Goal: Information Seeking & Learning: Check status

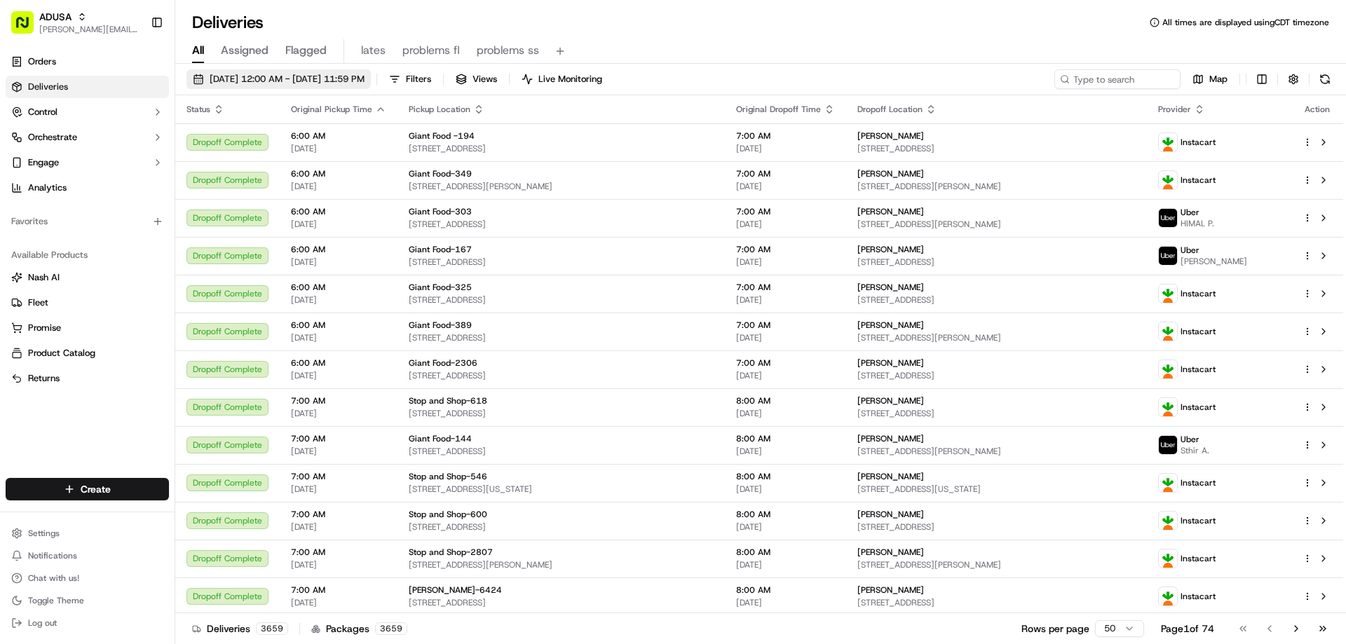
click at [231, 75] on span "09/15/2025 12:00 AM - 09/15/2025 11:59 PM" at bounding box center [287, 79] width 155 height 13
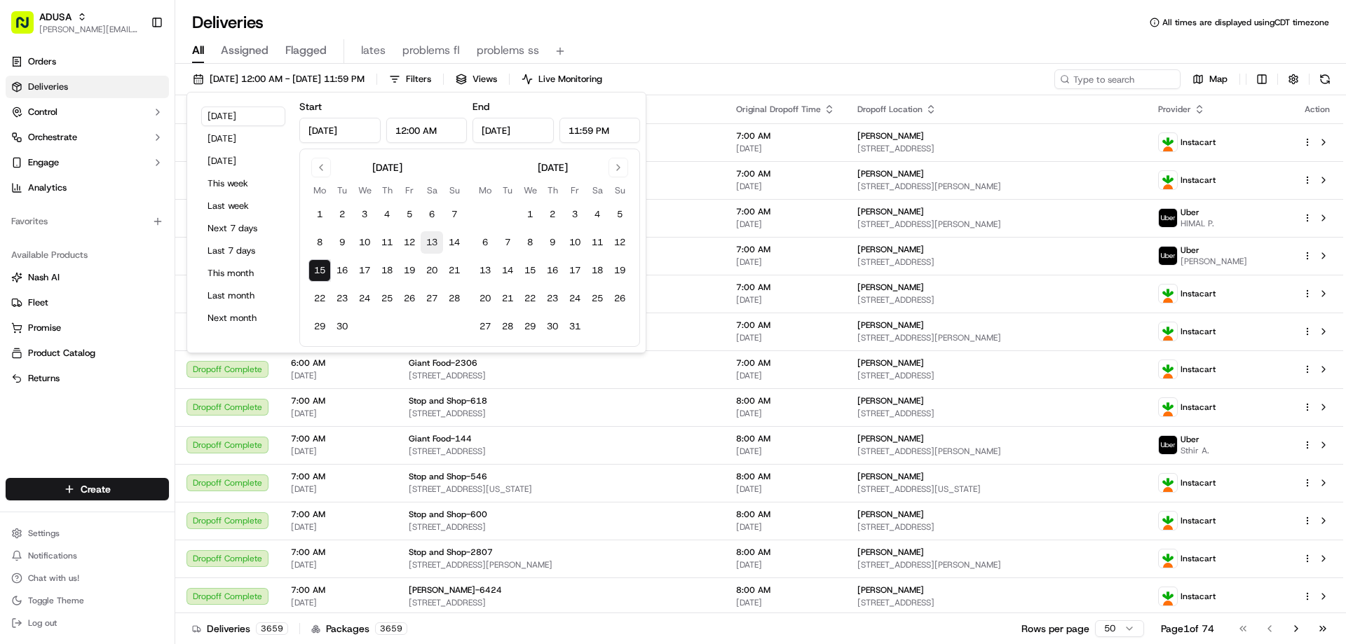
click at [429, 238] on button "13" at bounding box center [432, 242] width 22 height 22
type input "Sep 13, 2025"
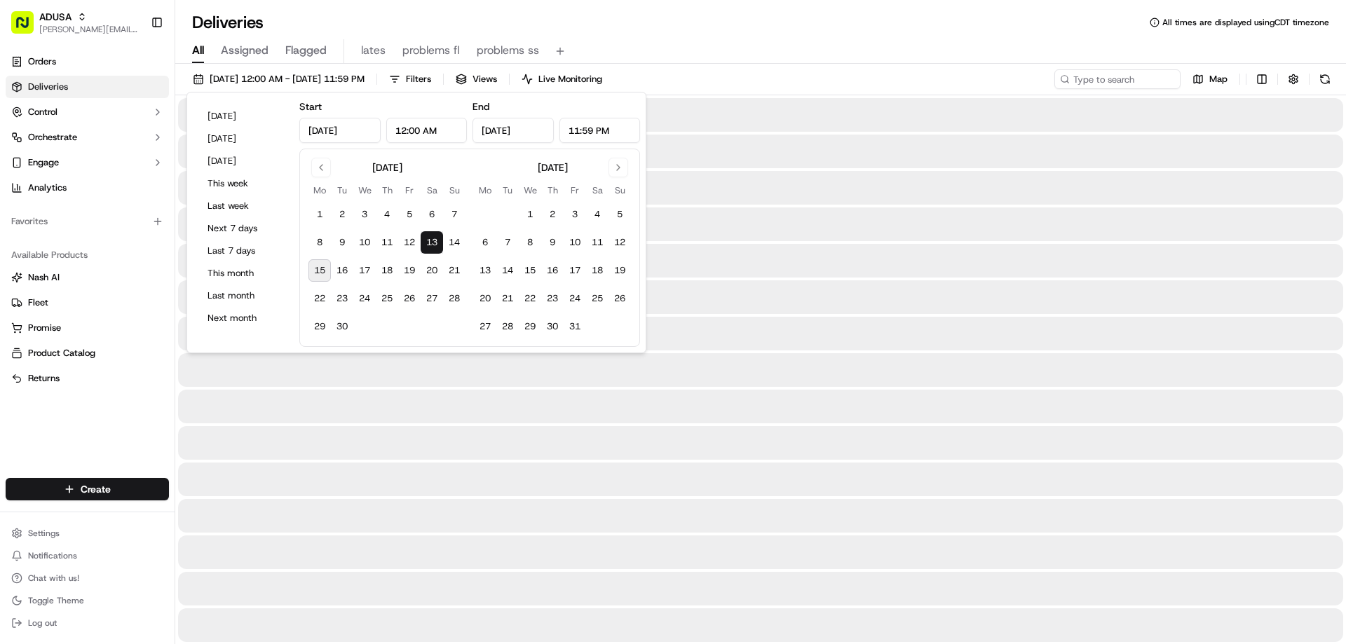
click at [736, 83] on div "09/13/2025 12:00 AM - 09/13/2025 11:59 PM Filters Views Live Monitoring Map" at bounding box center [760, 82] width 1171 height 26
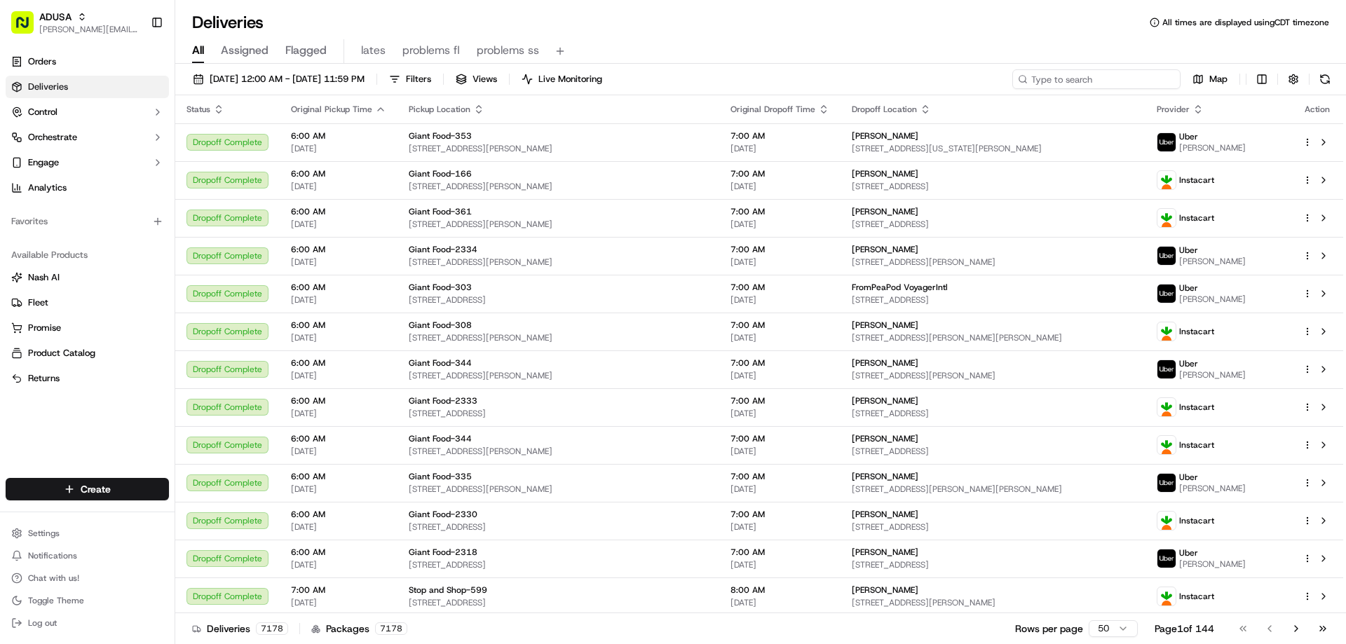
click at [1094, 82] on input at bounding box center [1096, 79] width 168 height 20
paste input "m714023827"
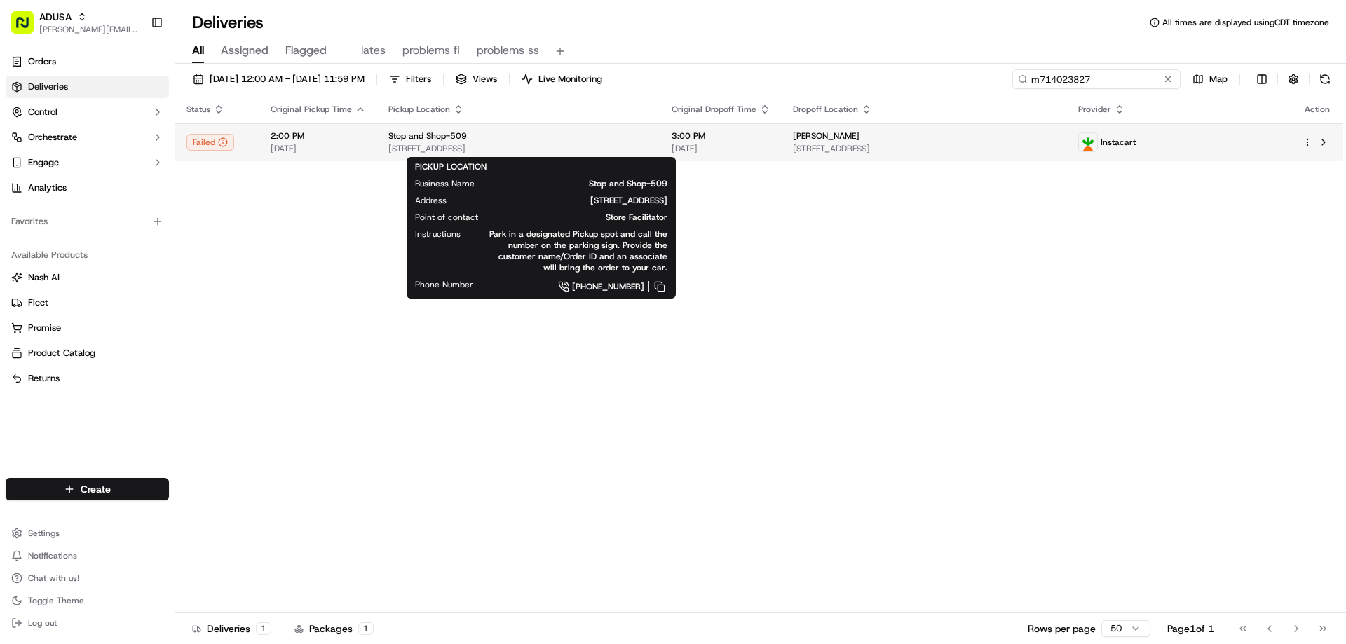
type input "m714023827"
click at [393, 144] on span "74-17 Grand Ave, Queens, NY 11373, US" at bounding box center [518, 148] width 261 height 11
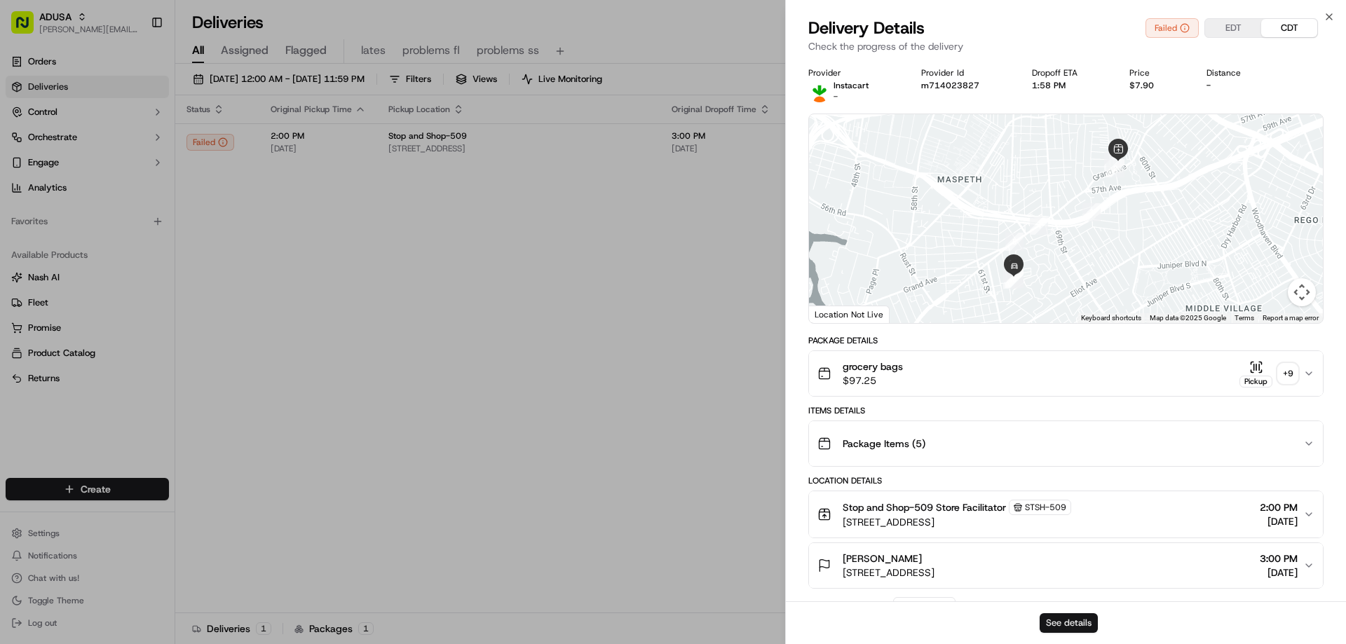
click at [1071, 614] on button "See details" at bounding box center [1069, 623] width 58 height 20
click at [1321, 13] on div "Close Delivery Details Failed EDT CDT Check the progress of the delivery Provid…" at bounding box center [1065, 322] width 561 height 644
click at [1328, 22] on icon "button" at bounding box center [1328, 16] width 11 height 11
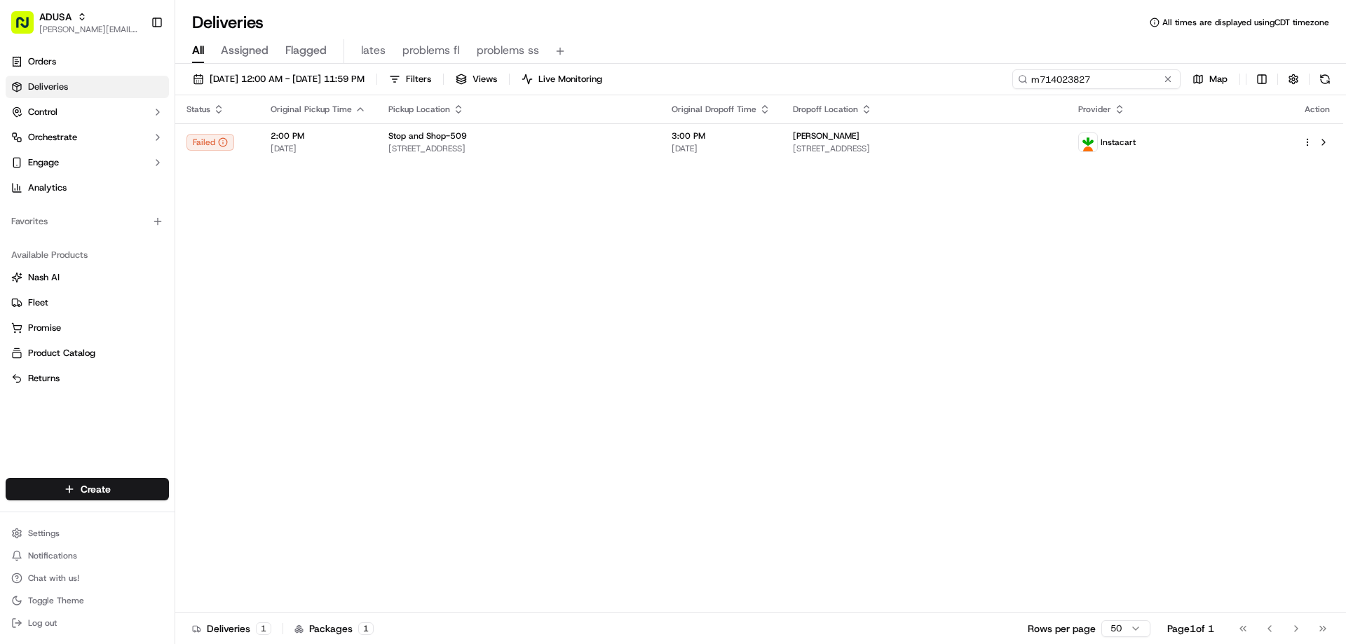
drag, startPoint x: 1136, startPoint y: 79, endPoint x: 995, endPoint y: 90, distance: 140.6
click at [995, 90] on div "09/13/2025 12:00 AM - 09/13/2025 11:59 PM Filters Views Live Monitoring m714023…" at bounding box center [760, 82] width 1171 height 26
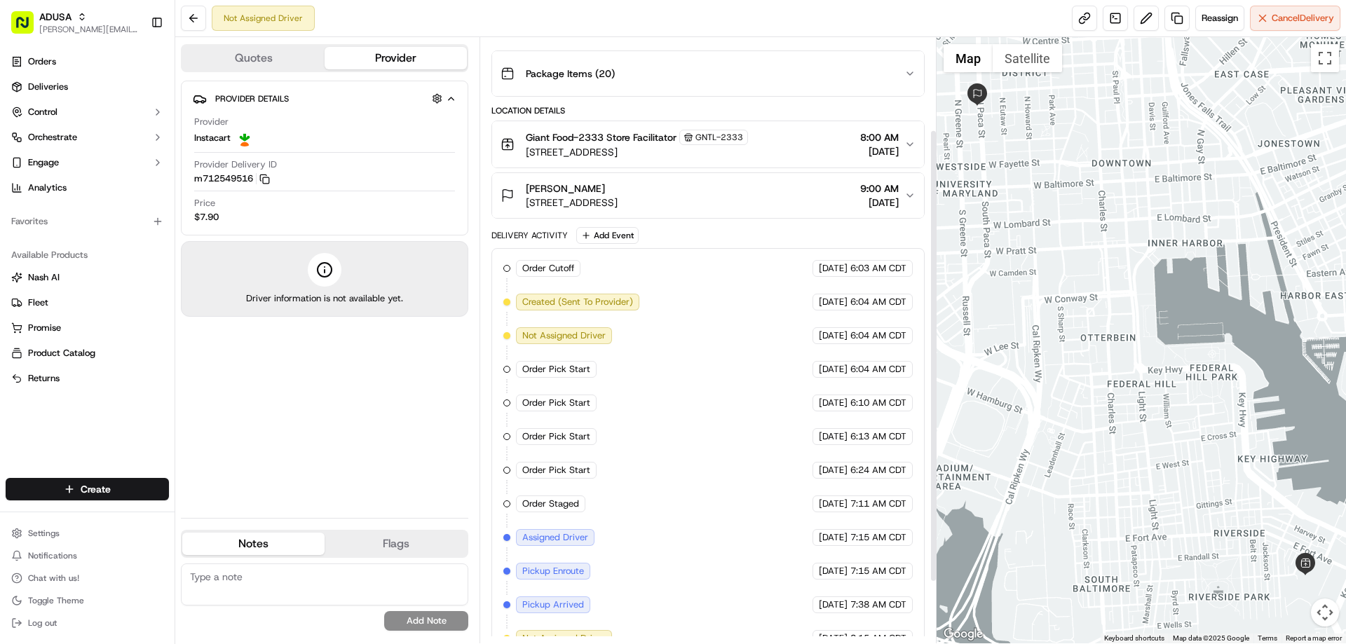
scroll to position [205, 0]
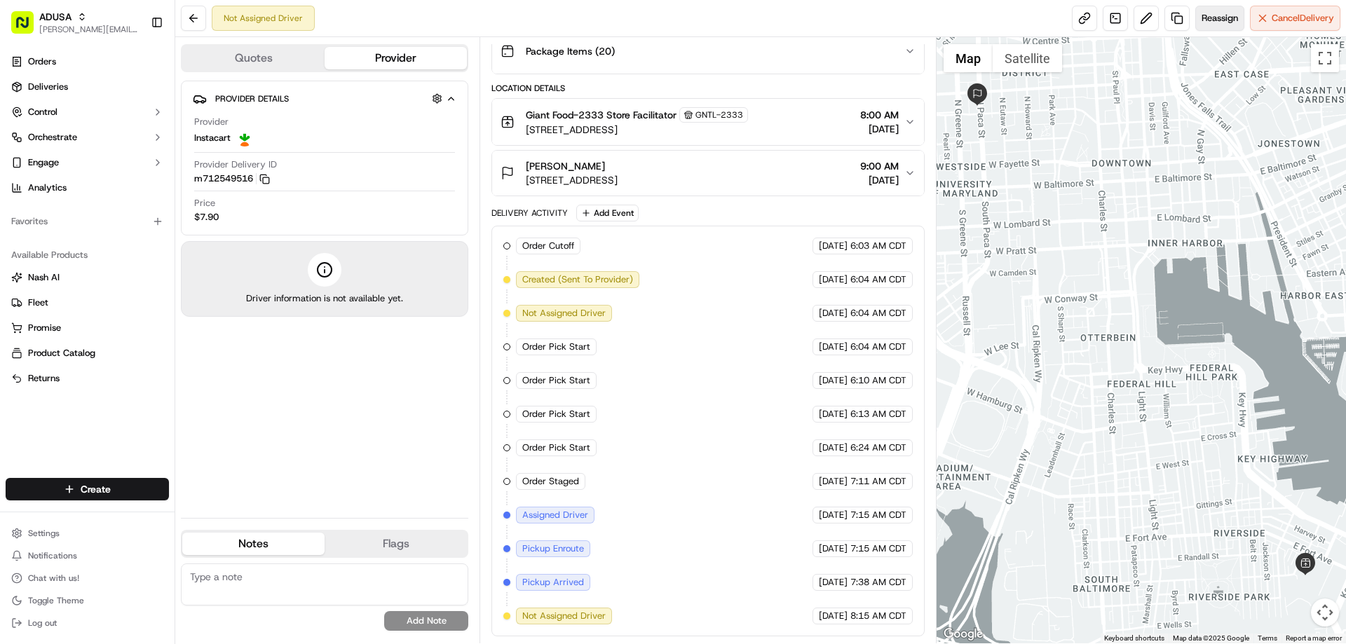
click at [1206, 19] on span "Reassign" at bounding box center [1219, 18] width 36 height 13
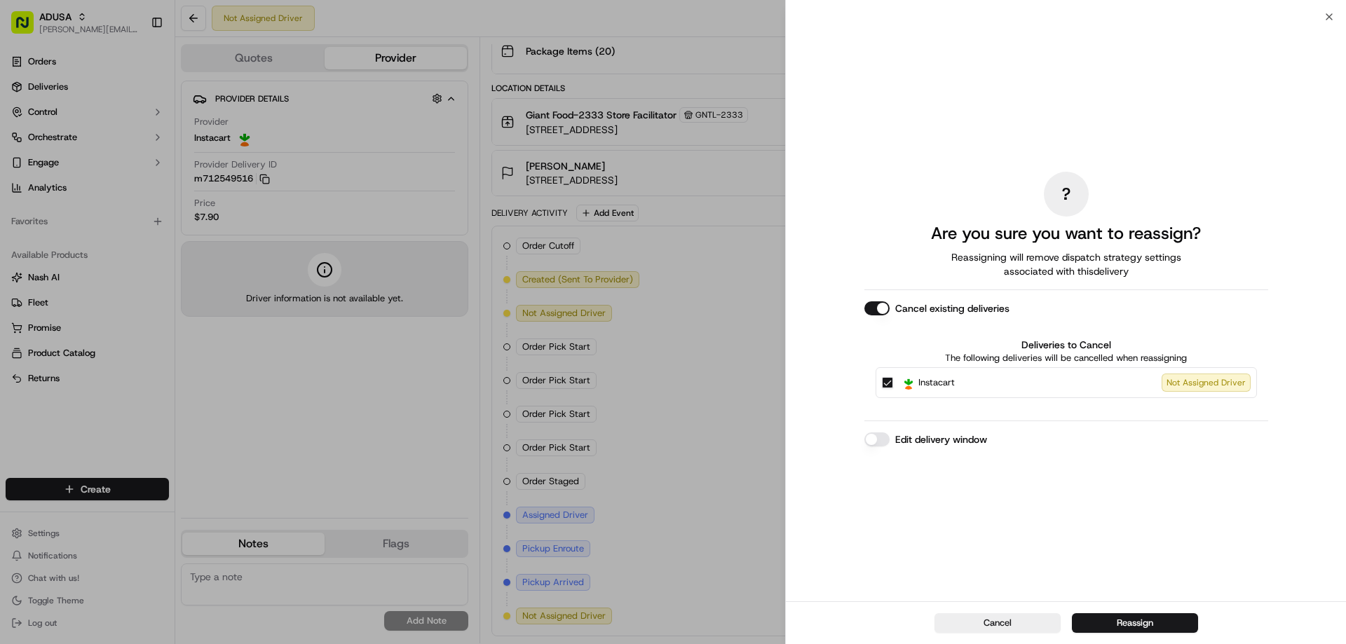
click at [970, 443] on label "Edit delivery window" at bounding box center [941, 439] width 92 height 14
click at [890, 443] on button "Edit delivery window" at bounding box center [876, 439] width 25 height 14
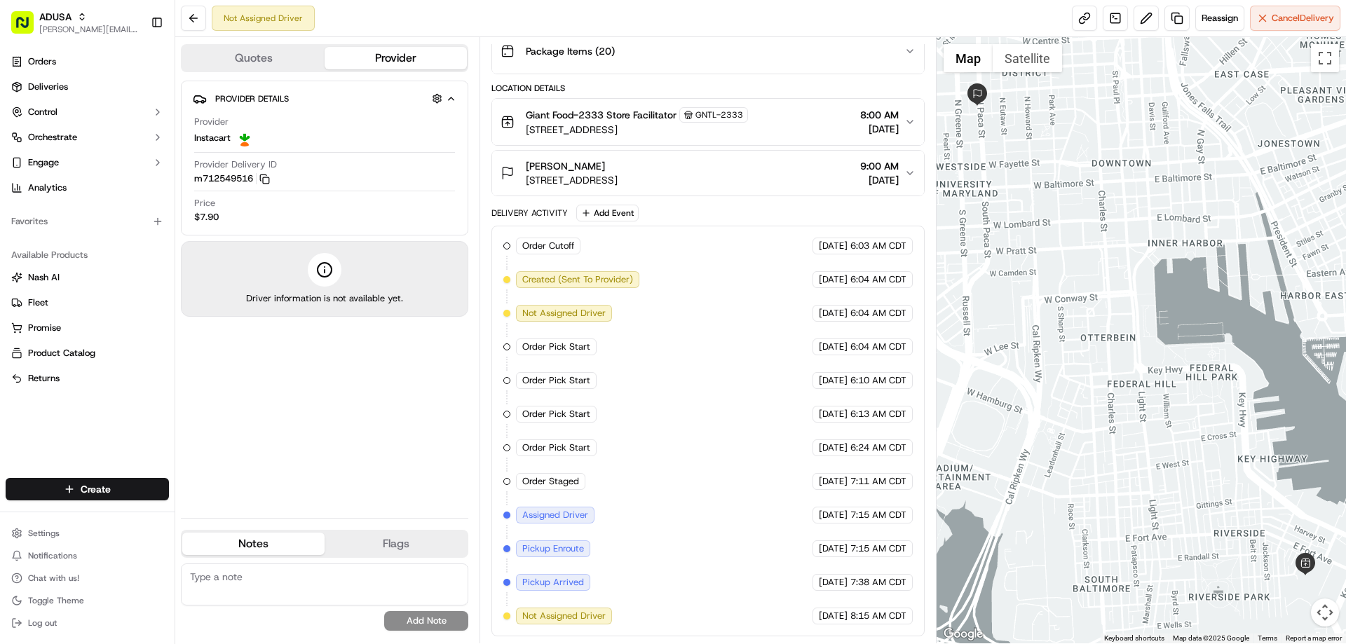
click at [331, 582] on textarea at bounding box center [324, 585] width 287 height 42
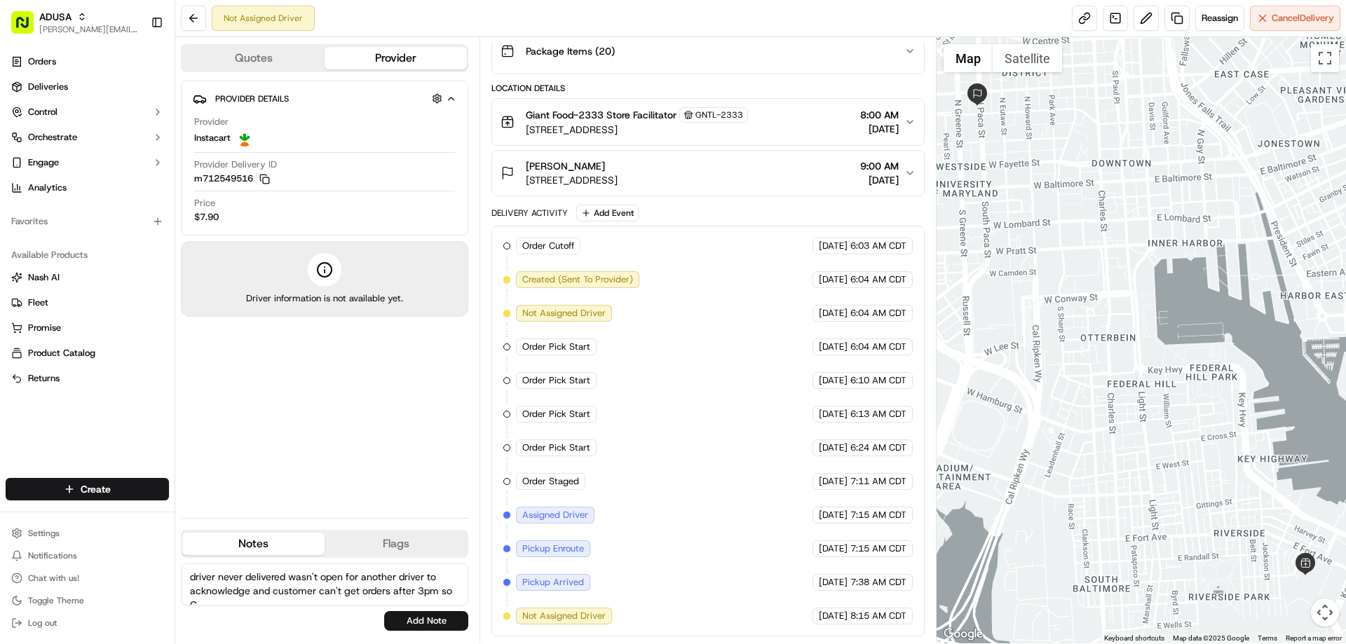
scroll to position [6, 0]
type textarea "driver never delivered wasn't open for another driver to acknowledge and custom…"
click at [432, 622] on button "Add Note" at bounding box center [426, 621] width 84 height 20
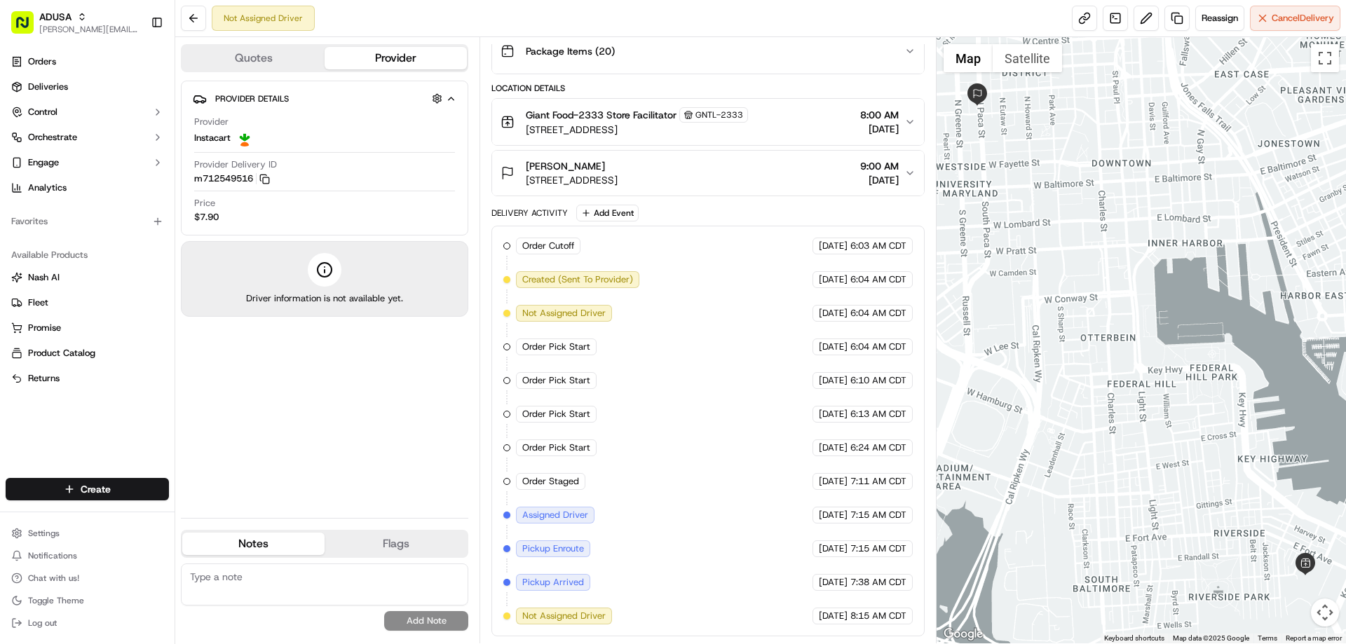
scroll to position [0, 0]
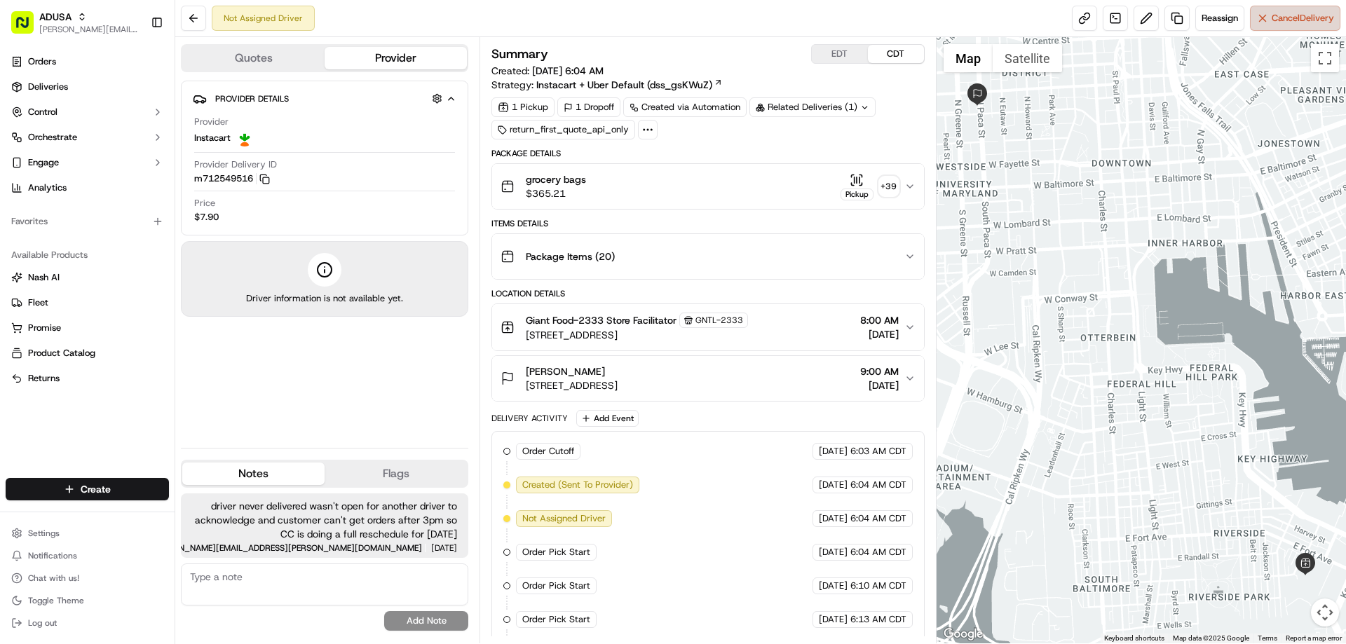
click at [1274, 15] on span "Cancel Delivery" at bounding box center [1303, 18] width 62 height 13
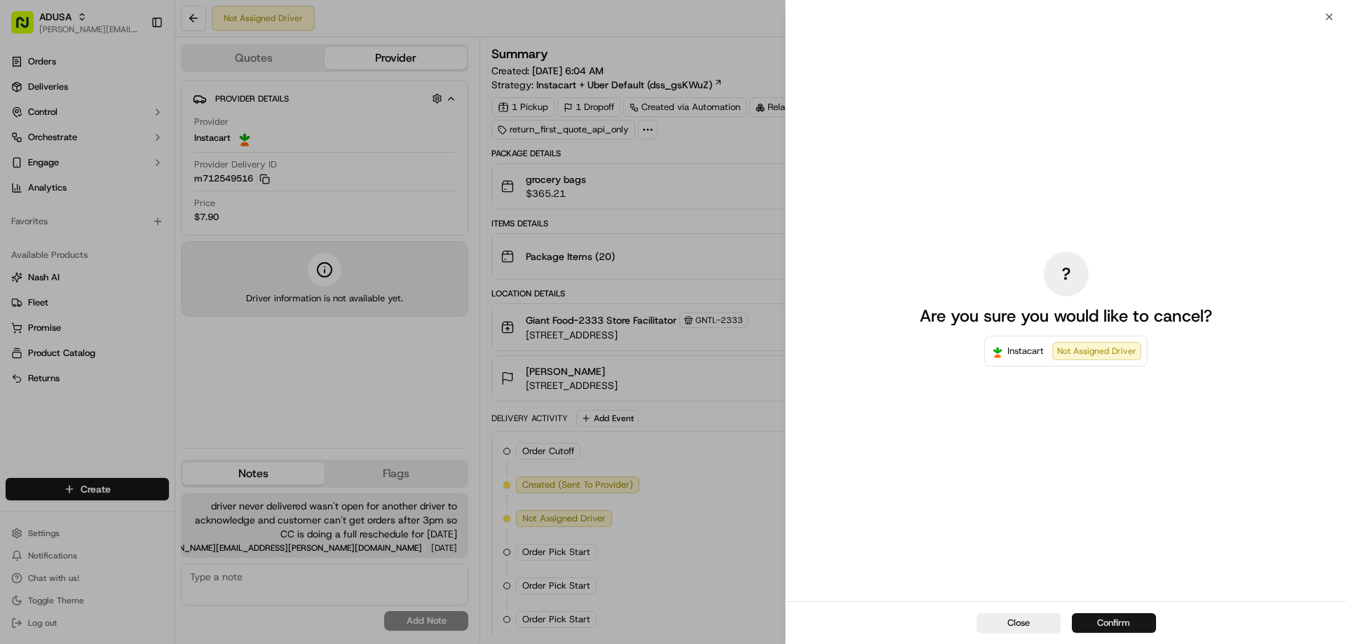
click at [1139, 623] on button "Confirm" at bounding box center [1114, 623] width 84 height 20
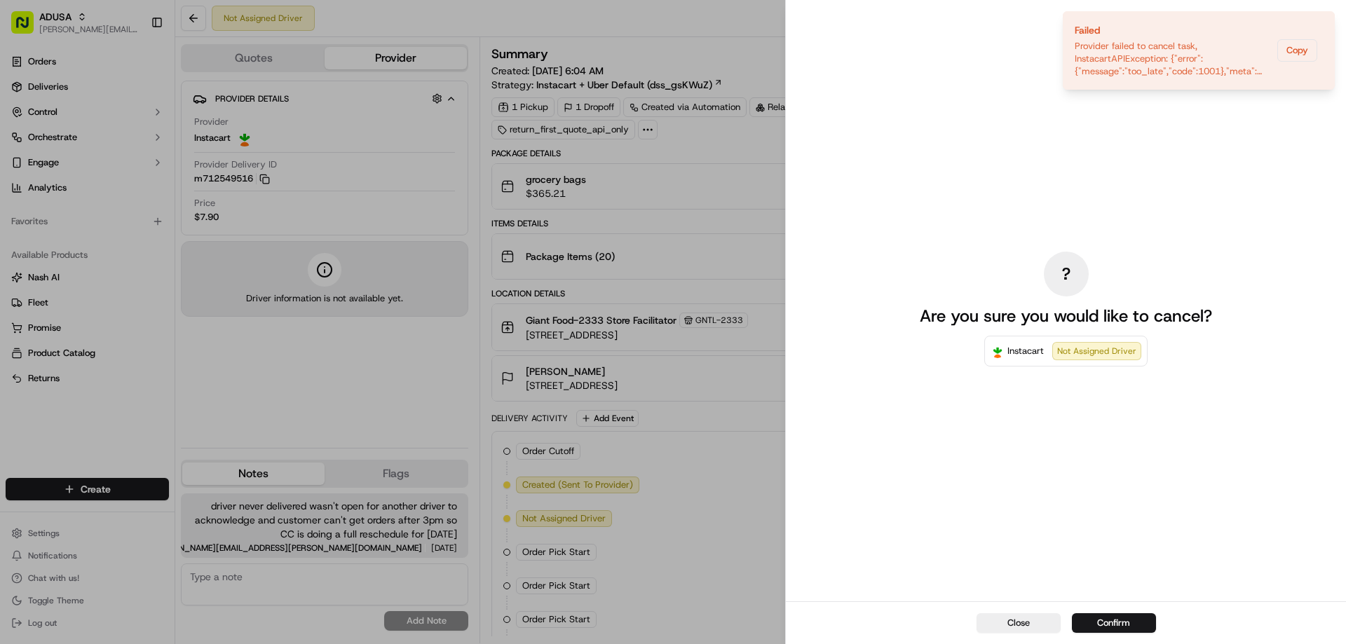
click at [1014, 278] on div "? Are you sure you would like to cancel? Instacart Not Assigned Driver" at bounding box center [1066, 309] width 314 height 579
click at [1322, 25] on icon "Notifications (F8)" at bounding box center [1322, 23] width 11 height 11
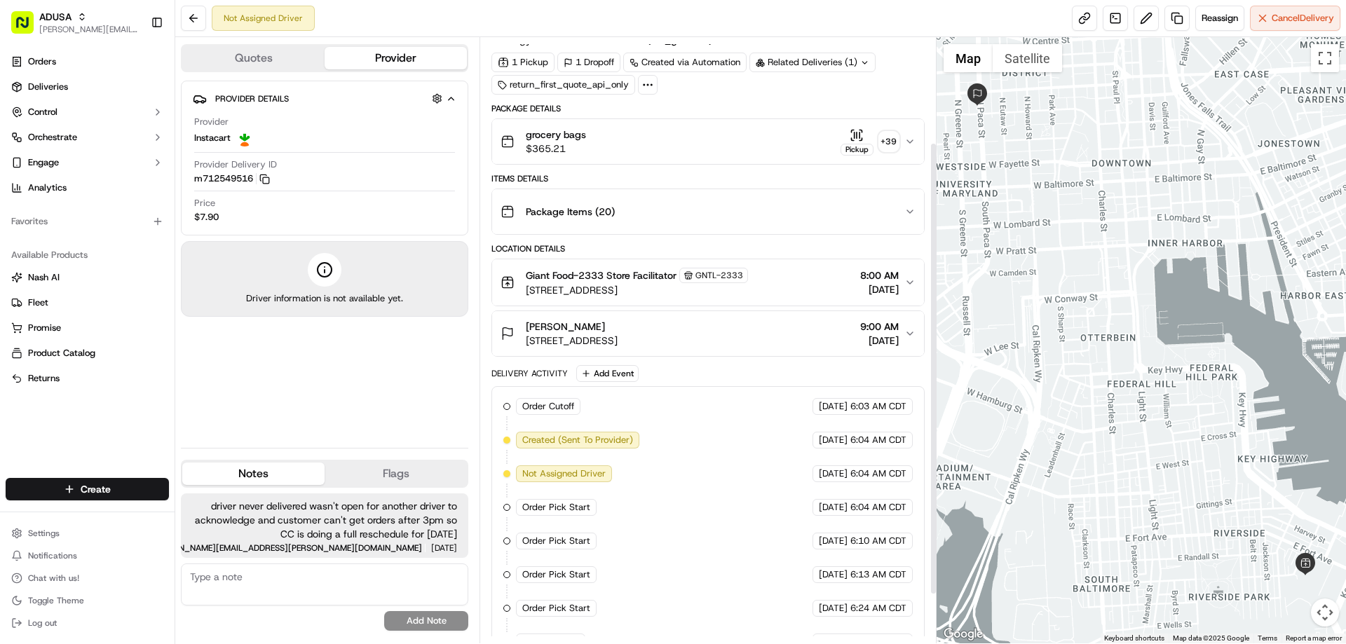
scroll to position [205, 0]
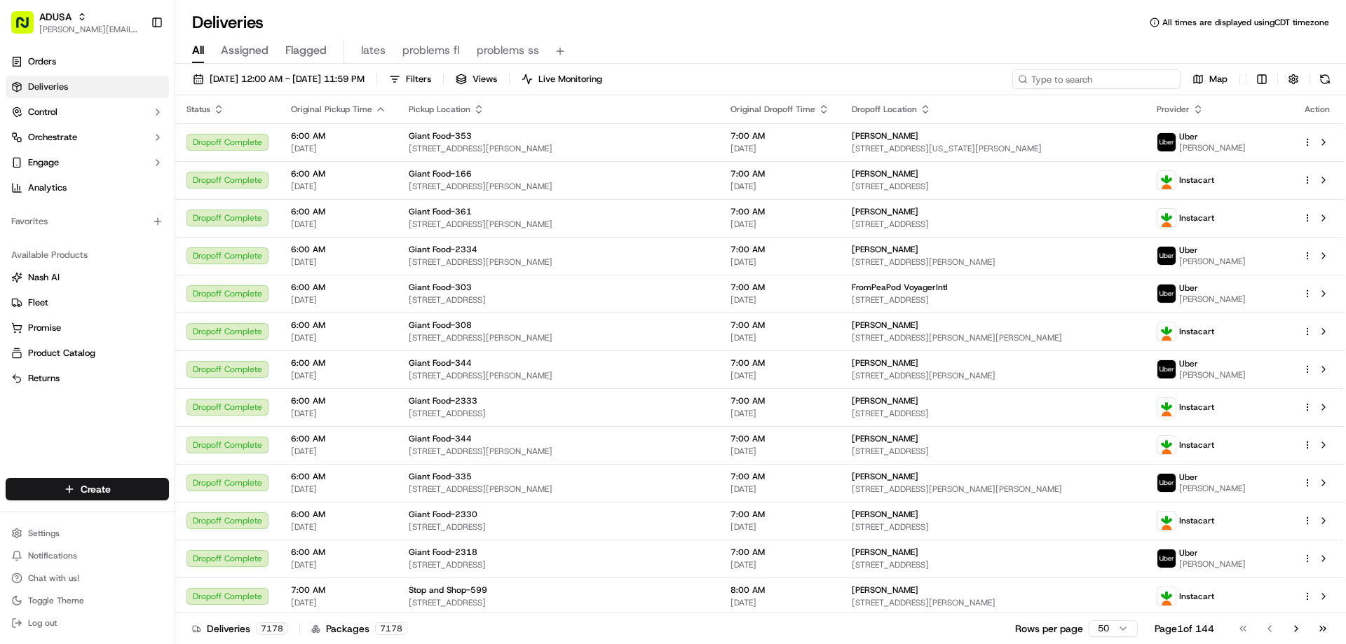
click at [1085, 76] on input at bounding box center [1096, 79] width 168 height 20
paste input "m712629167"
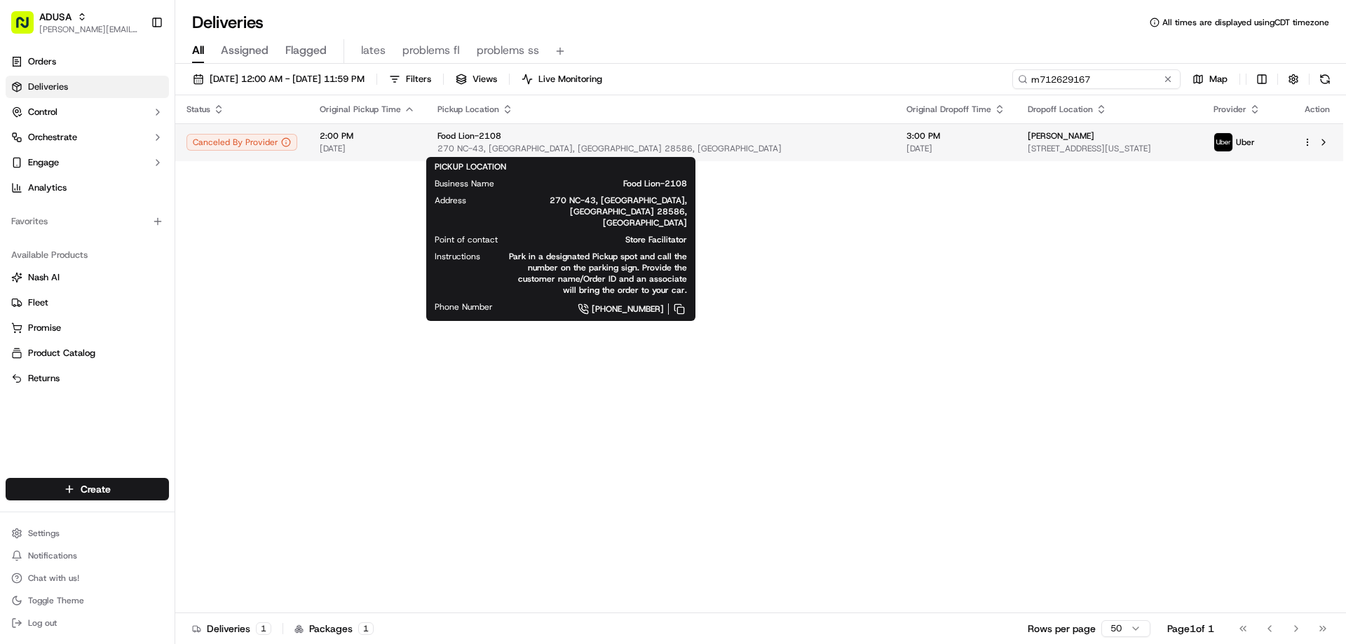
type input "m712629167"
click at [652, 135] on div "Food Lion-2108" at bounding box center [660, 135] width 447 height 11
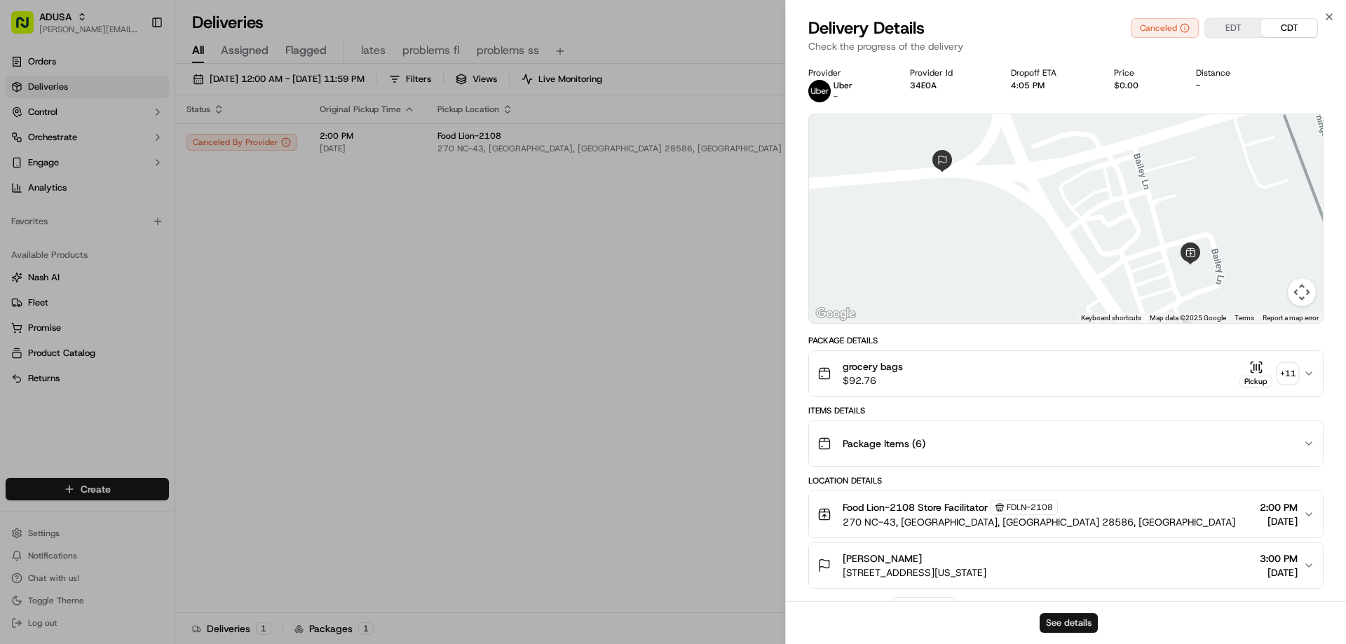
click at [1066, 624] on button "See details" at bounding box center [1069, 623] width 58 height 20
click at [1327, 15] on icon "button" at bounding box center [1329, 17] width 6 height 6
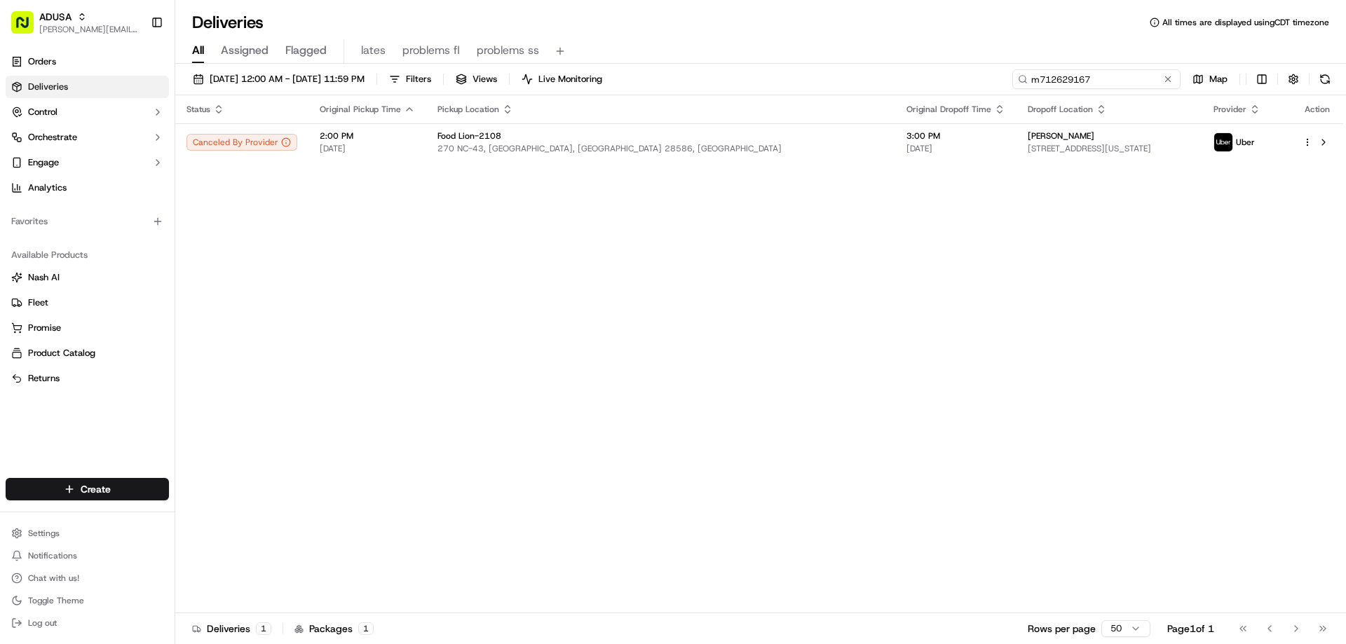
drag, startPoint x: 1147, startPoint y: 79, endPoint x: 985, endPoint y: 76, distance: 162.6
click at [985, 76] on div "09/13/2025 12:00 AM - 09/13/2025 11:59 PM Filters Views Live Monitoring m712629…" at bounding box center [760, 82] width 1171 height 26
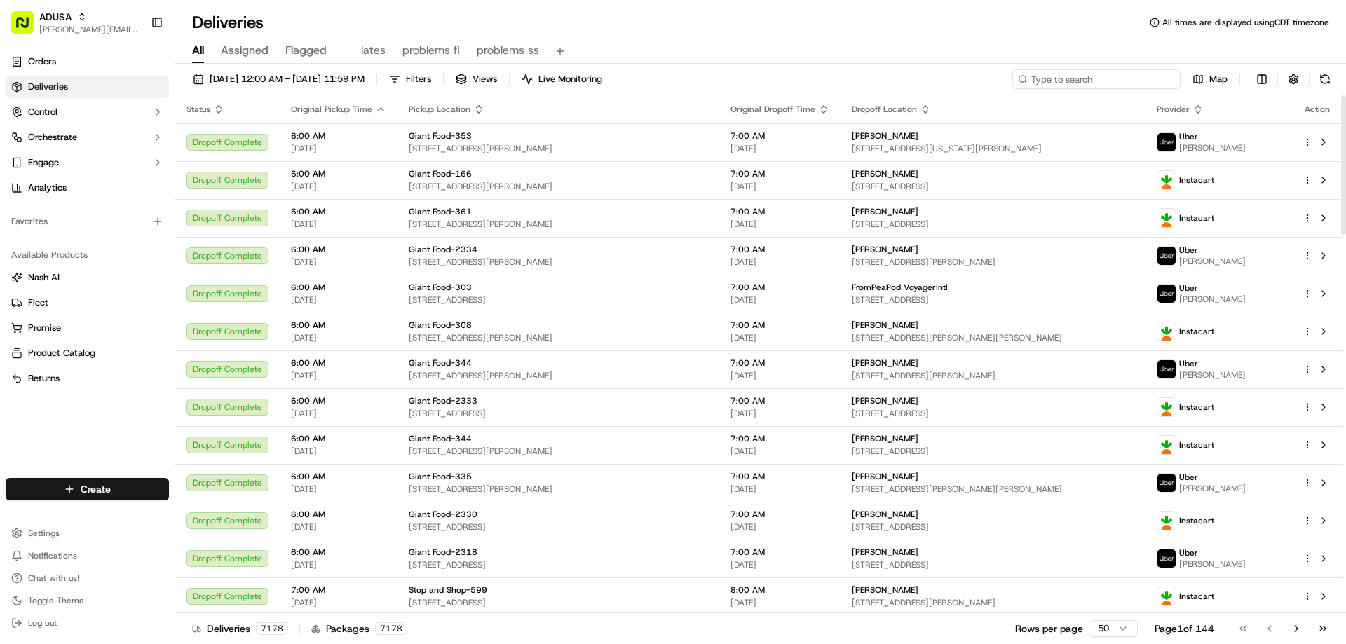
click at [1111, 74] on input at bounding box center [1096, 79] width 168 height 20
paste input "m713933729"
type input "m713933729"
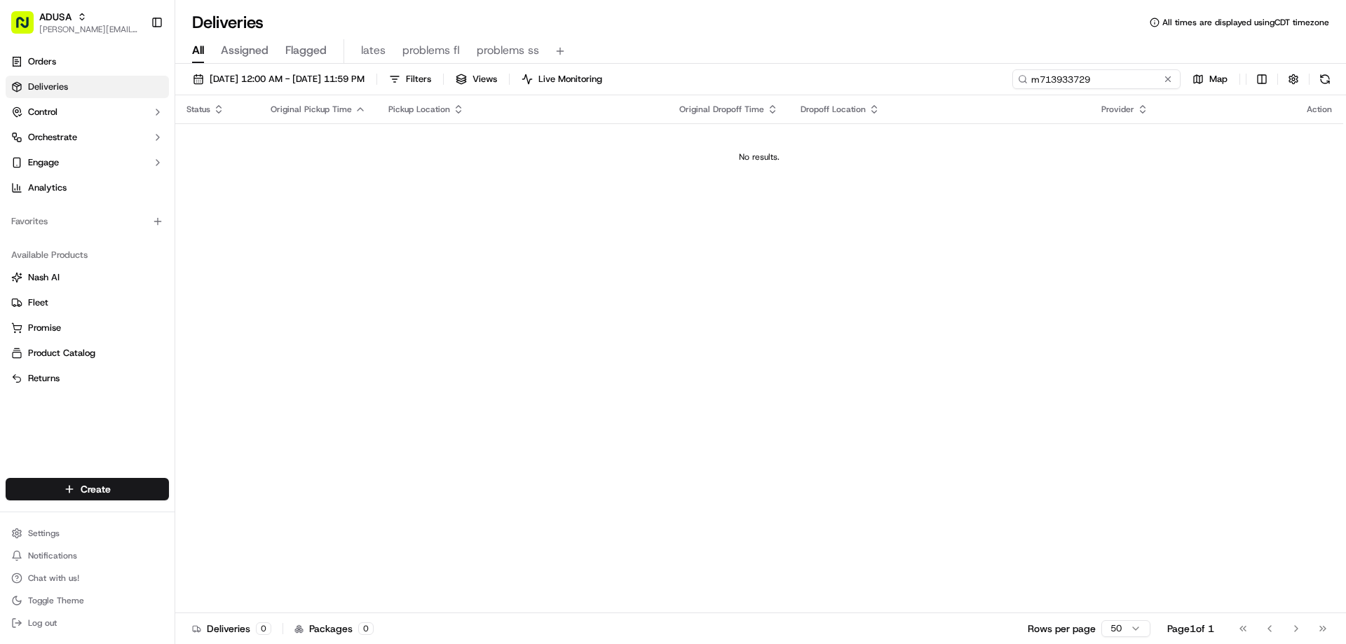
drag, startPoint x: 1109, startPoint y: 83, endPoint x: 979, endPoint y: 93, distance: 130.7
click at [979, 93] on div "09/13/2025 12:00 AM - 09/13/2025 11:59 PM Filters Views Live Monitoring m713933…" at bounding box center [760, 82] width 1171 height 26
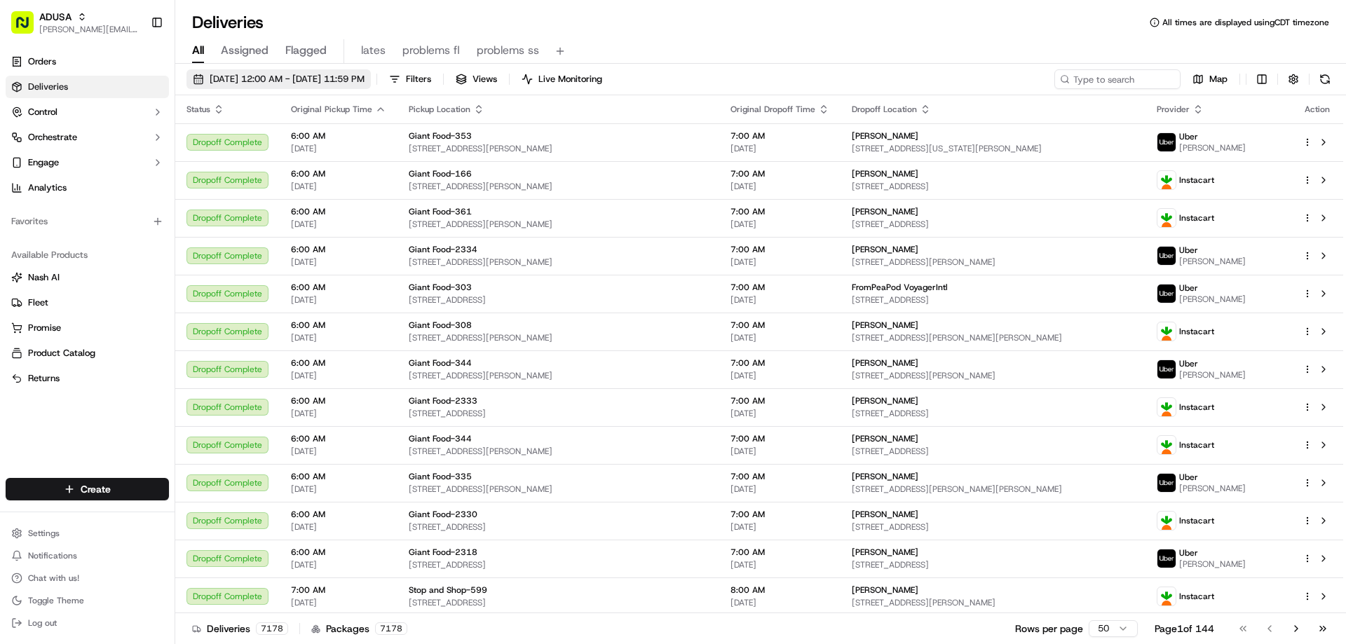
click at [256, 74] on span "09/13/2025 12:00 AM - 09/13/2025 11:59 PM" at bounding box center [287, 79] width 155 height 13
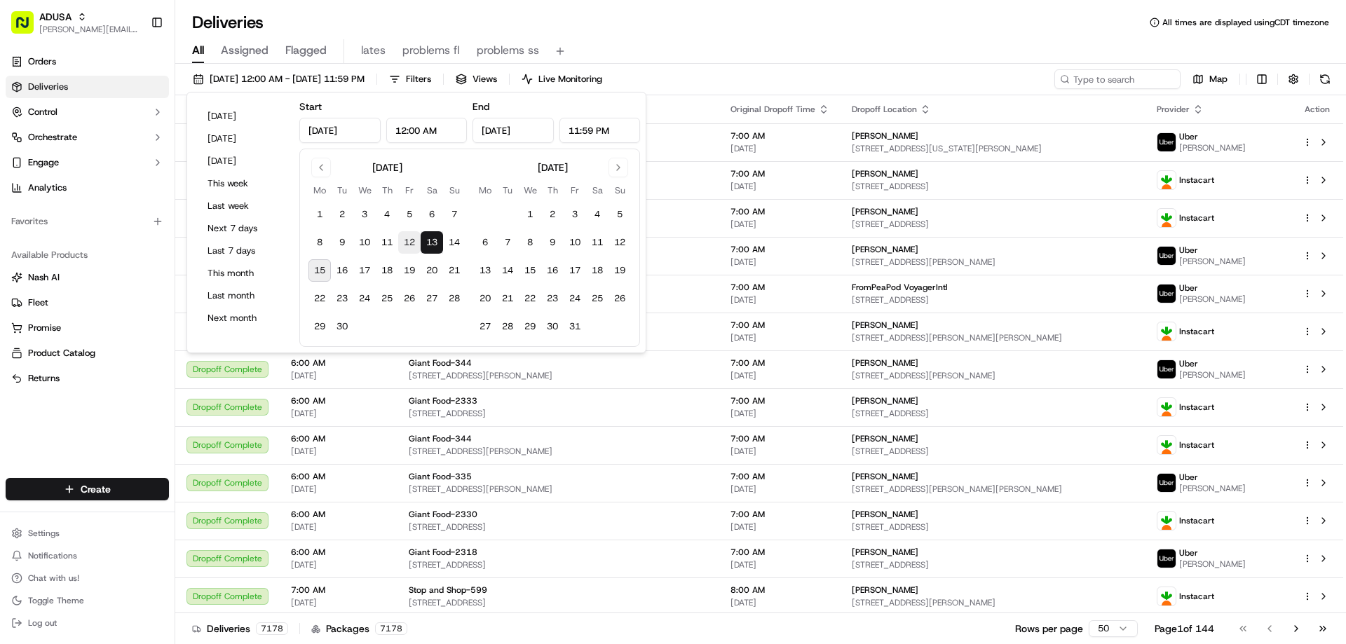
click at [407, 241] on button "12" at bounding box center [409, 242] width 22 height 22
type input "Sep 12, 2025"
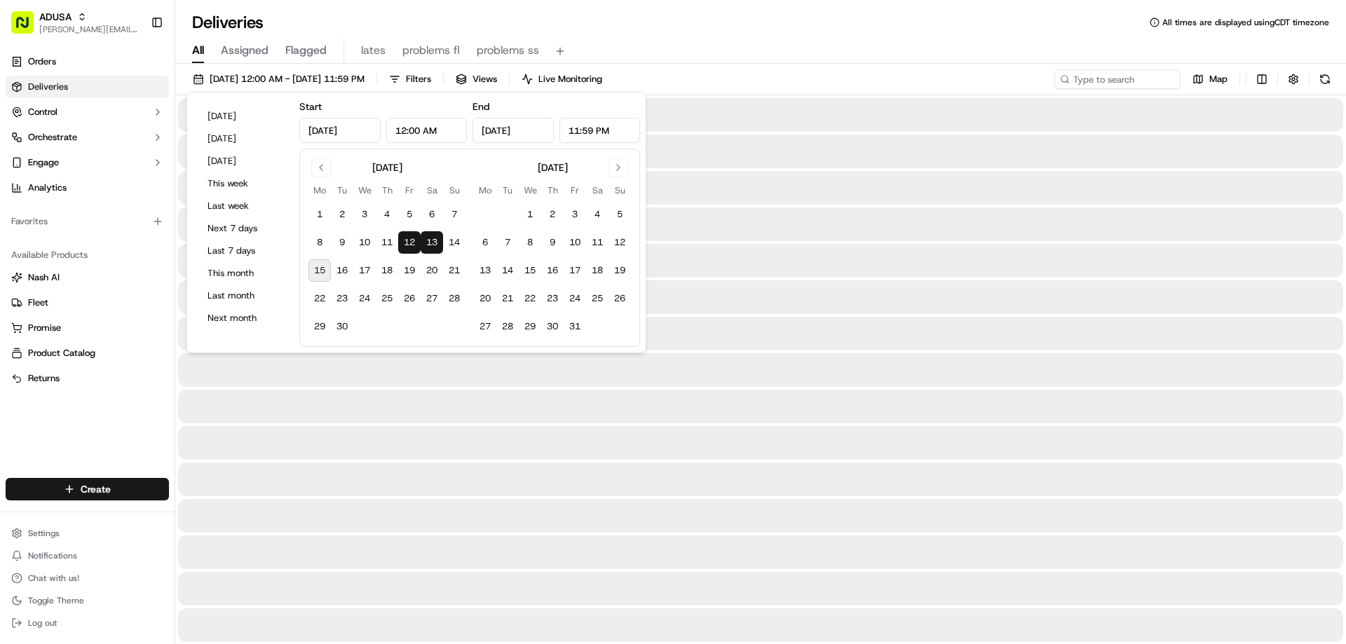
click at [690, 69] on div "09/12/2025 12:00 AM - 09/13/2025 11:59 PM Filters Views Live Monitoring Map" at bounding box center [760, 82] width 1171 height 26
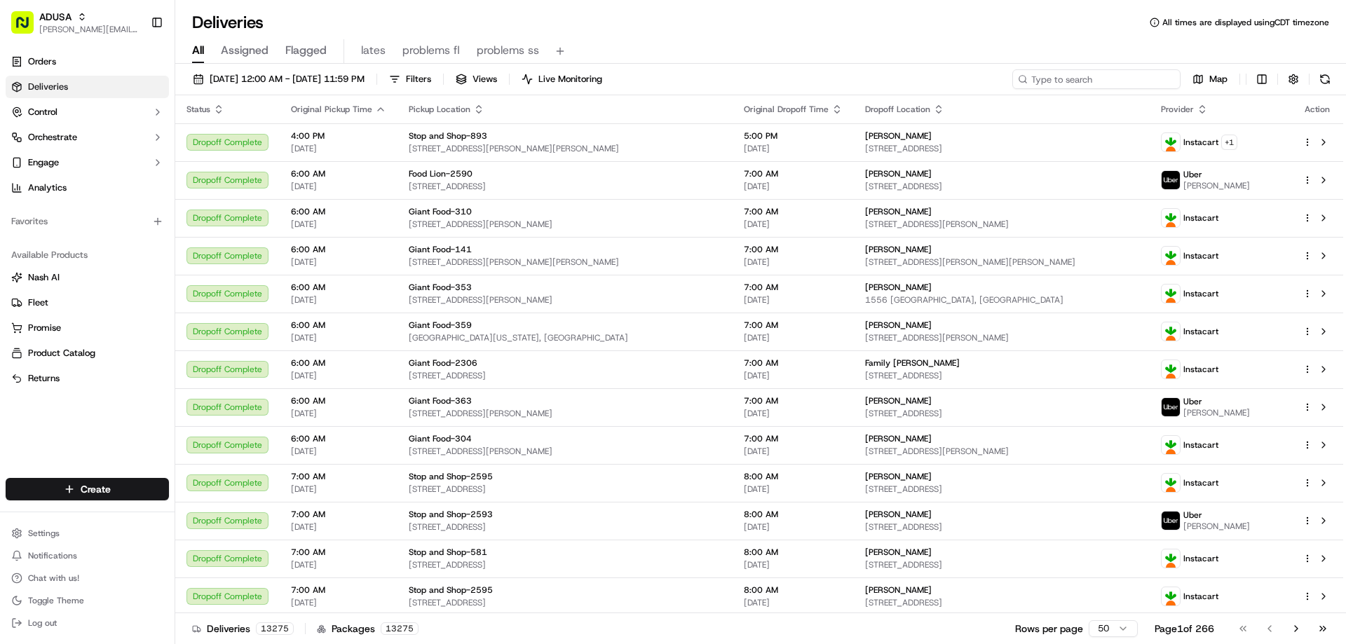
click at [1131, 74] on input at bounding box center [1096, 79] width 168 height 20
paste input "d699847287"
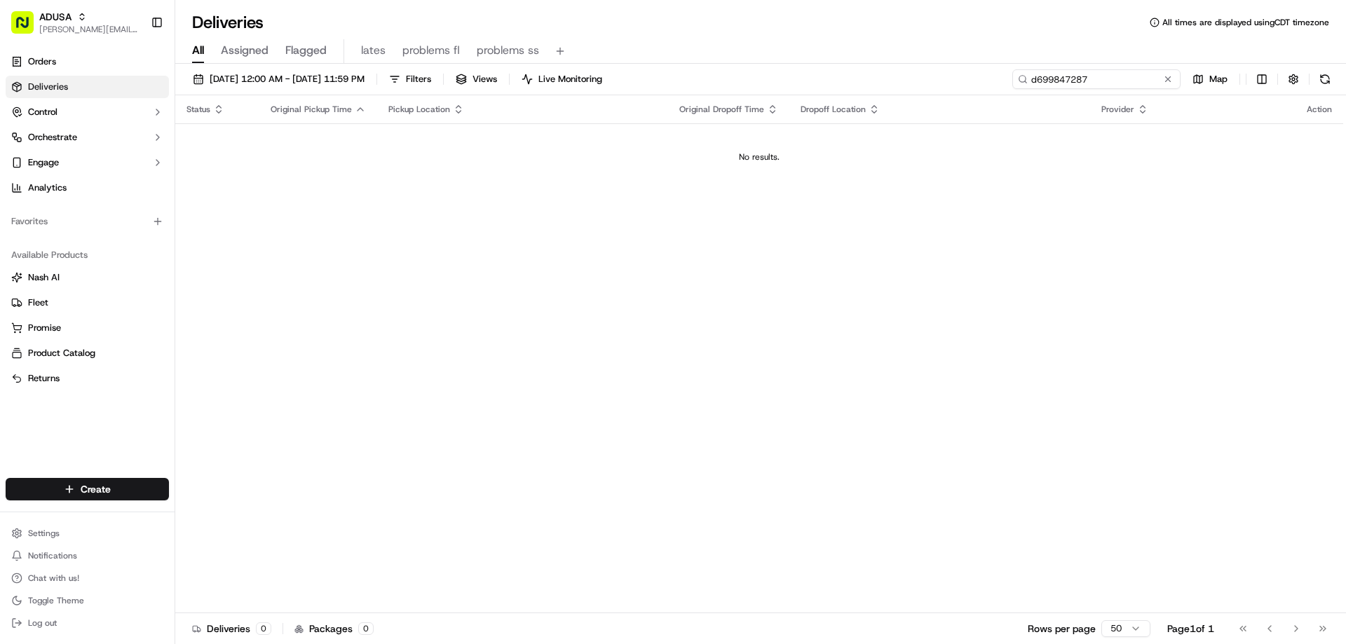
type input "d699847287"
drag, startPoint x: 1136, startPoint y: 82, endPoint x: 958, endPoint y: 93, distance: 178.4
click at [958, 93] on div "09/12/2025 12:00 AM - 09/13/2025 11:59 PM Filters Views Live Monitoring d699847…" at bounding box center [760, 82] width 1171 height 26
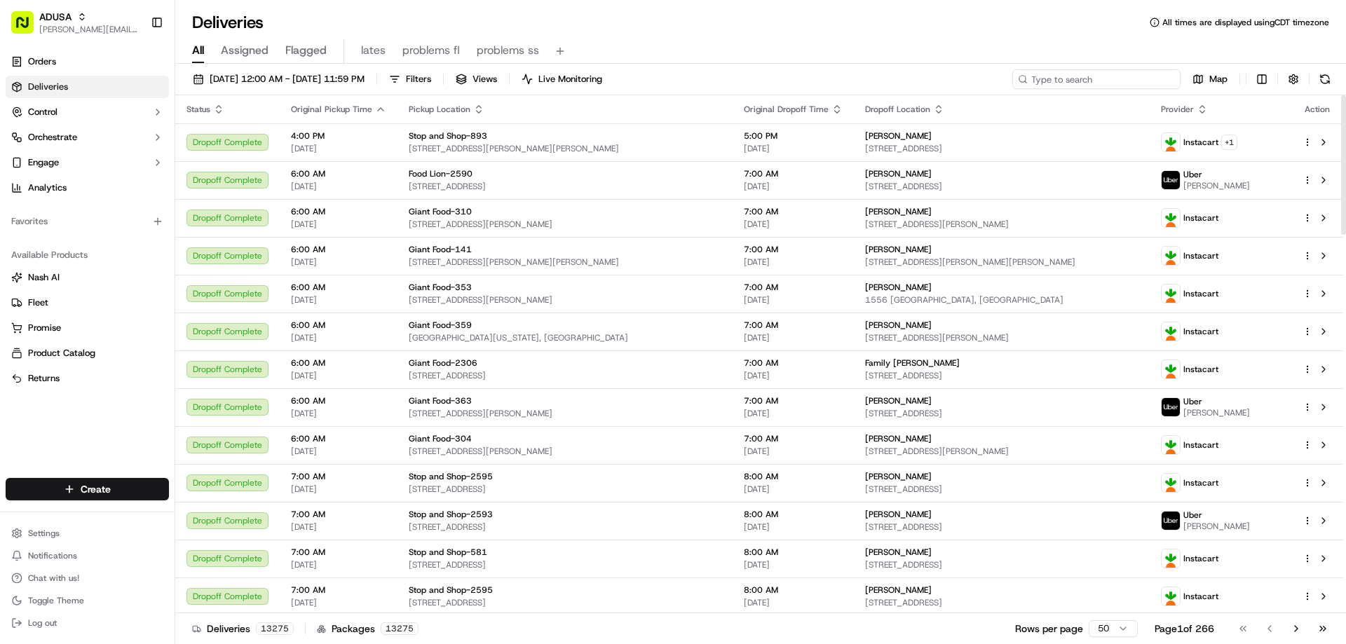
click at [1115, 74] on input at bounding box center [1096, 79] width 168 height 20
paste input "d699847287"
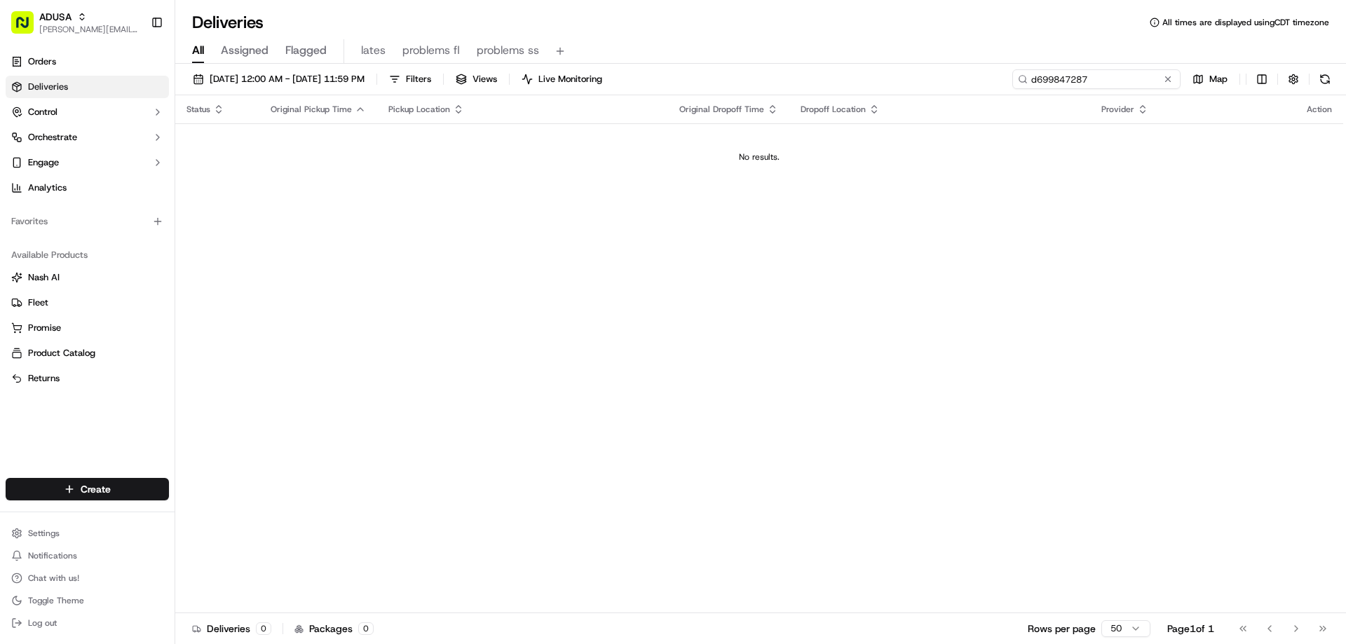
type input "d699847287"
drag, startPoint x: 1132, startPoint y: 80, endPoint x: 1015, endPoint y: 79, distance: 117.1
click at [1015, 79] on input "d699847287" at bounding box center [1096, 79] width 168 height 20
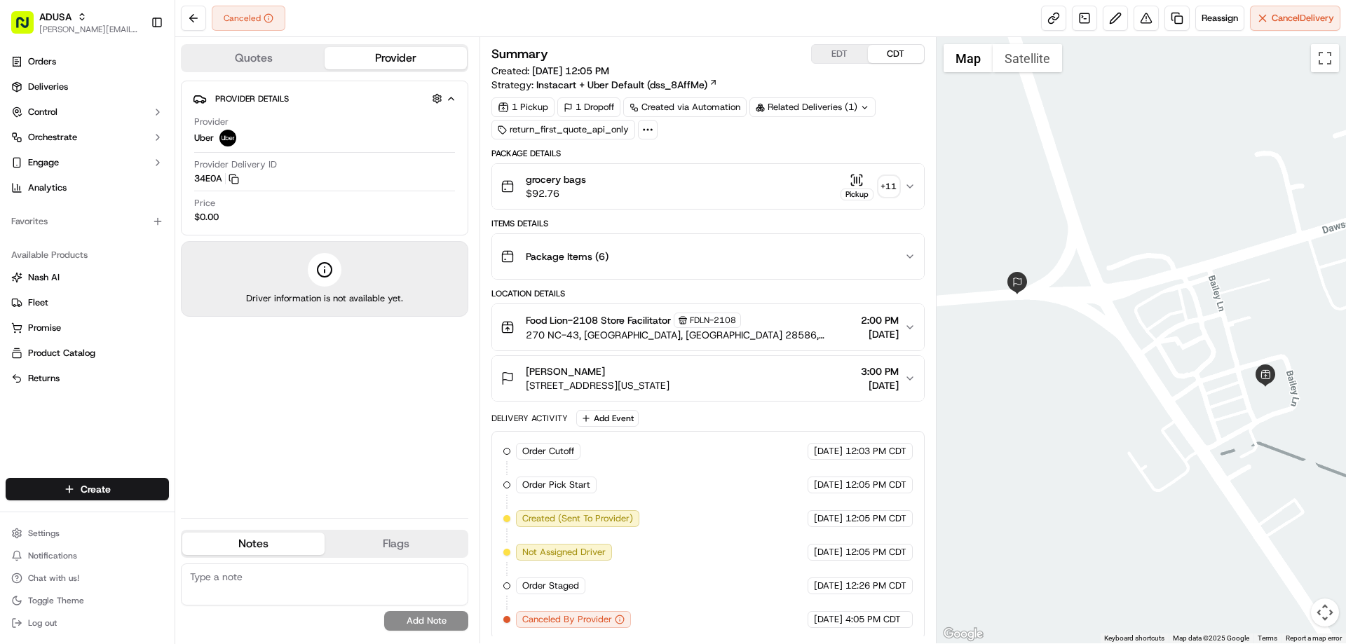
scroll to position [4, 0]
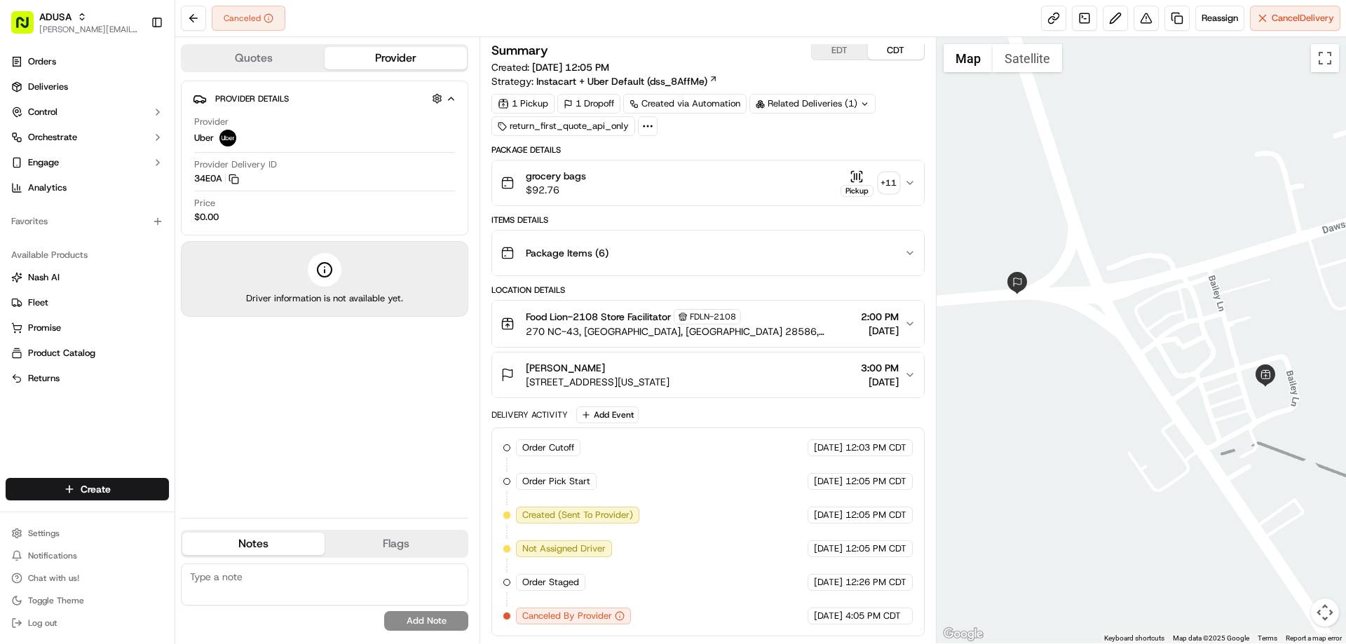
drag, startPoint x: 212, startPoint y: 582, endPoint x: 166, endPoint y: 566, distance: 48.8
click at [211, 582] on textarea at bounding box center [324, 585] width 287 height 42
type textarea "no driver acceptance"
click at [411, 626] on button "Add Note" at bounding box center [426, 621] width 84 height 20
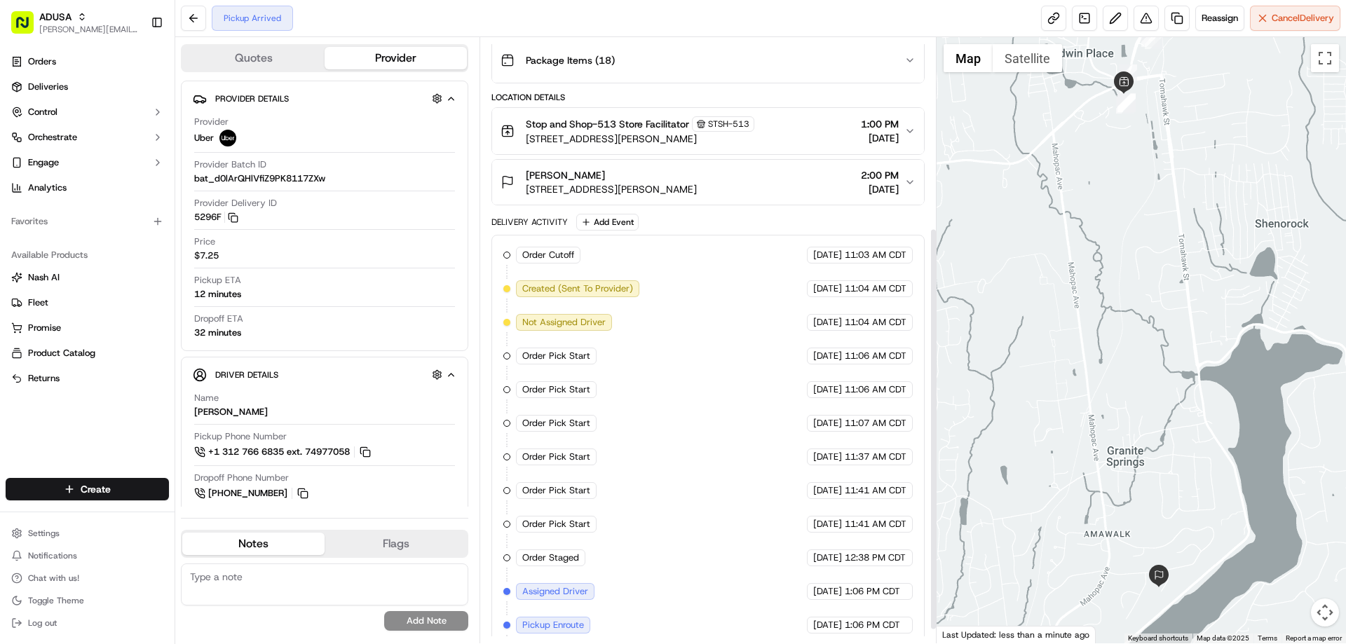
scroll to position [306, 0]
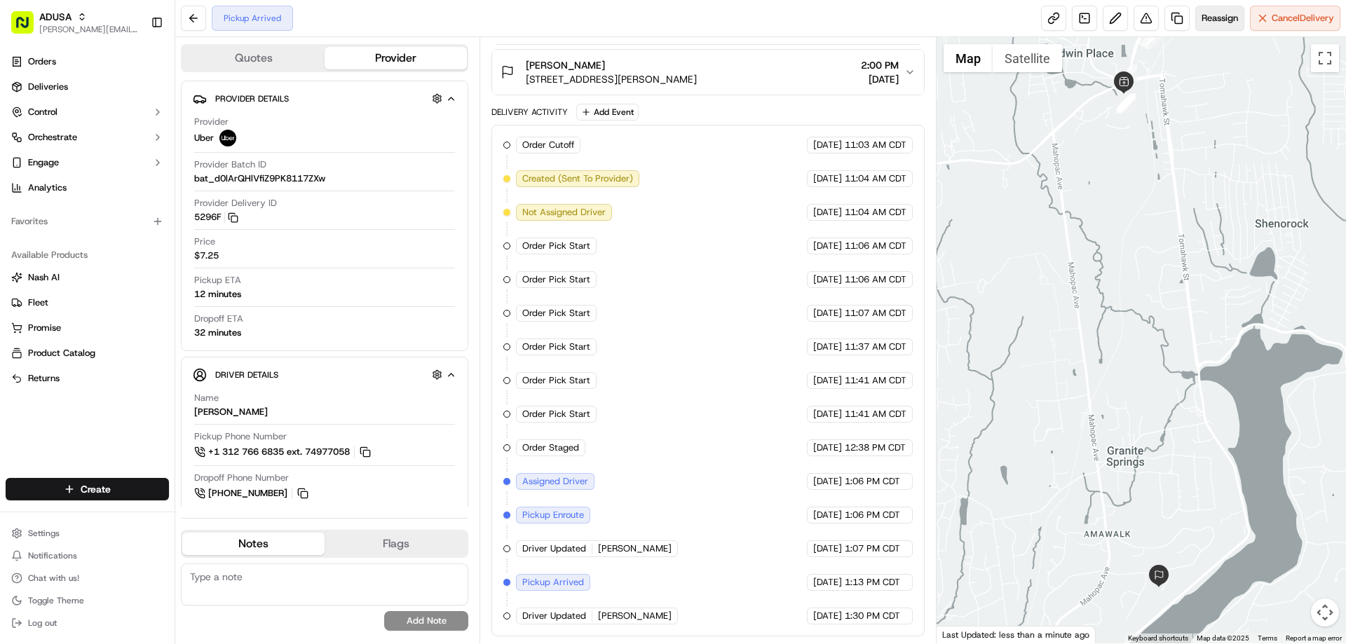
click at [1213, 20] on span "Reassign" at bounding box center [1219, 18] width 36 height 13
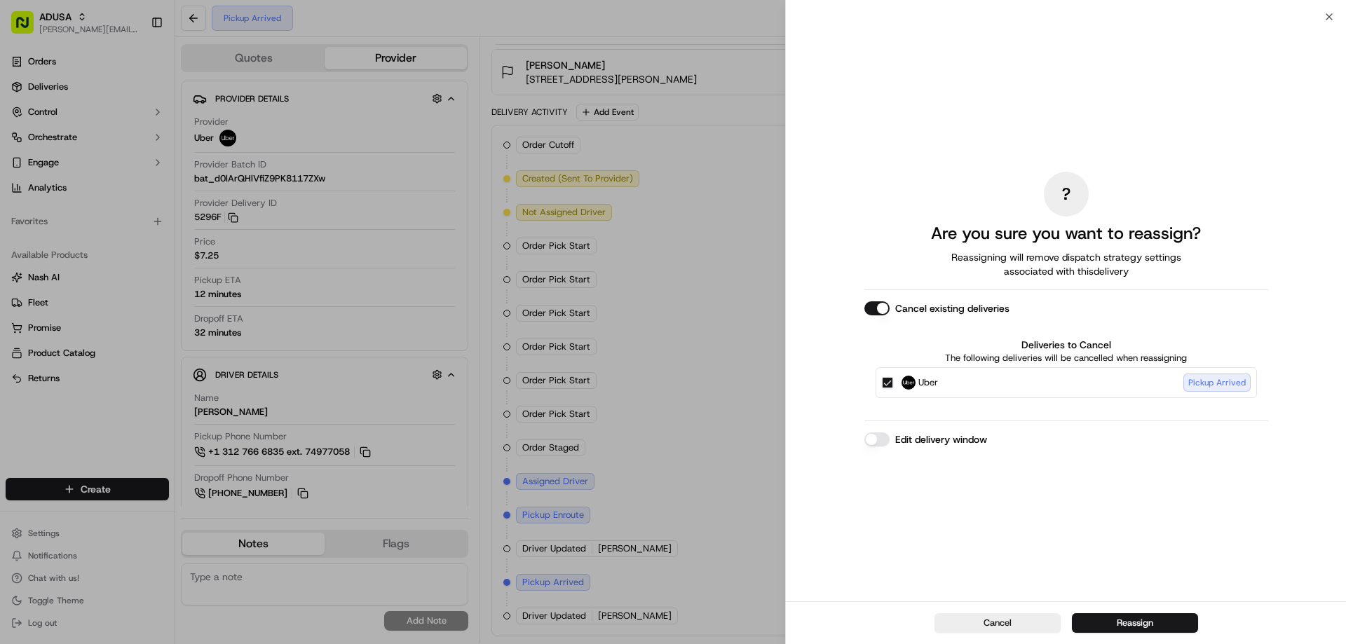
click at [955, 444] on label "Edit delivery window" at bounding box center [941, 439] width 92 height 14
click at [890, 444] on button "Edit delivery window" at bounding box center [876, 439] width 25 height 14
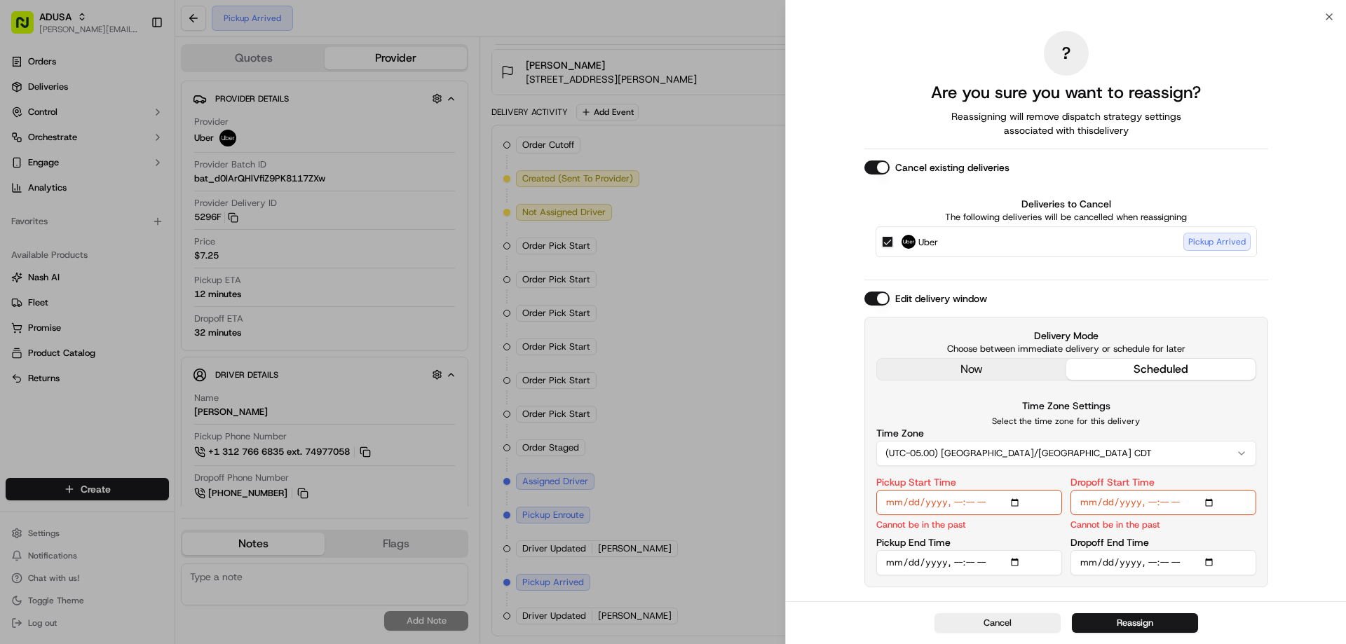
click at [1014, 500] on input "Pickup Start Time" at bounding box center [969, 502] width 186 height 25
type input "2025-09-15T15:00"
click at [1014, 559] on input "Pickup End Time" at bounding box center [969, 562] width 186 height 25
type input "2025-09-15T15:59"
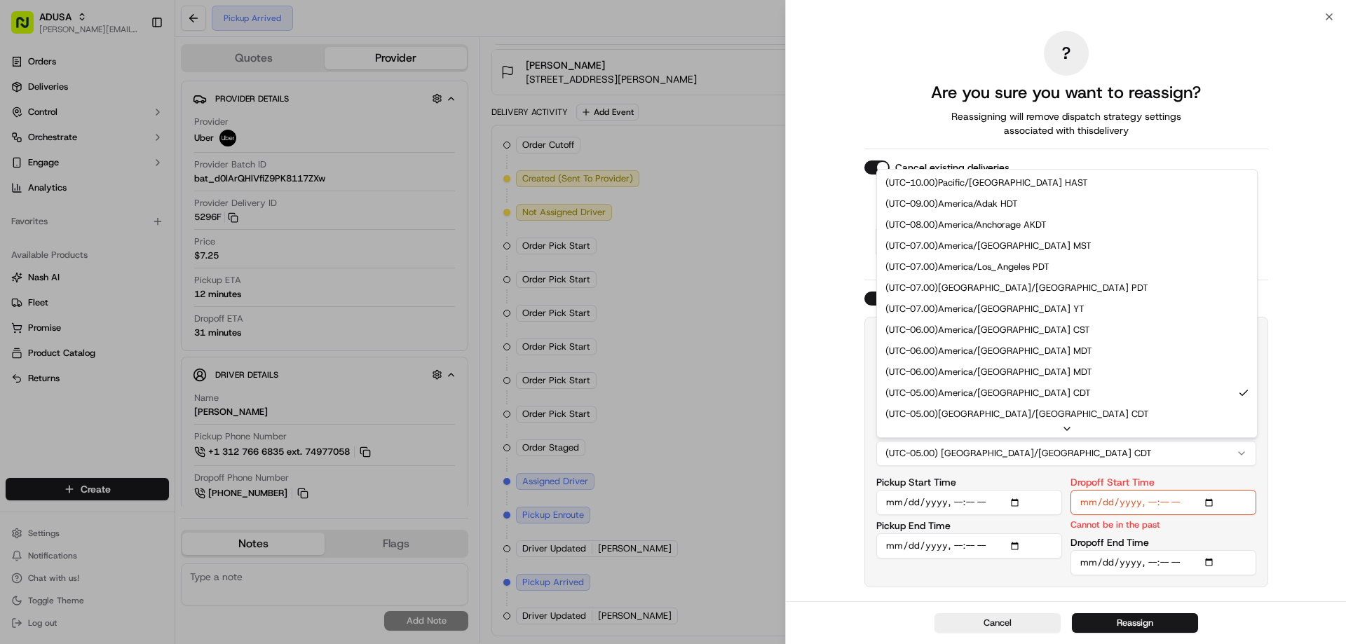
click at [1203, 444] on button "(UTC-05.00) America/Chicago CDT" at bounding box center [1066, 453] width 380 height 25
click at [1209, 503] on input "Dropoff Start Time" at bounding box center [1163, 502] width 186 height 25
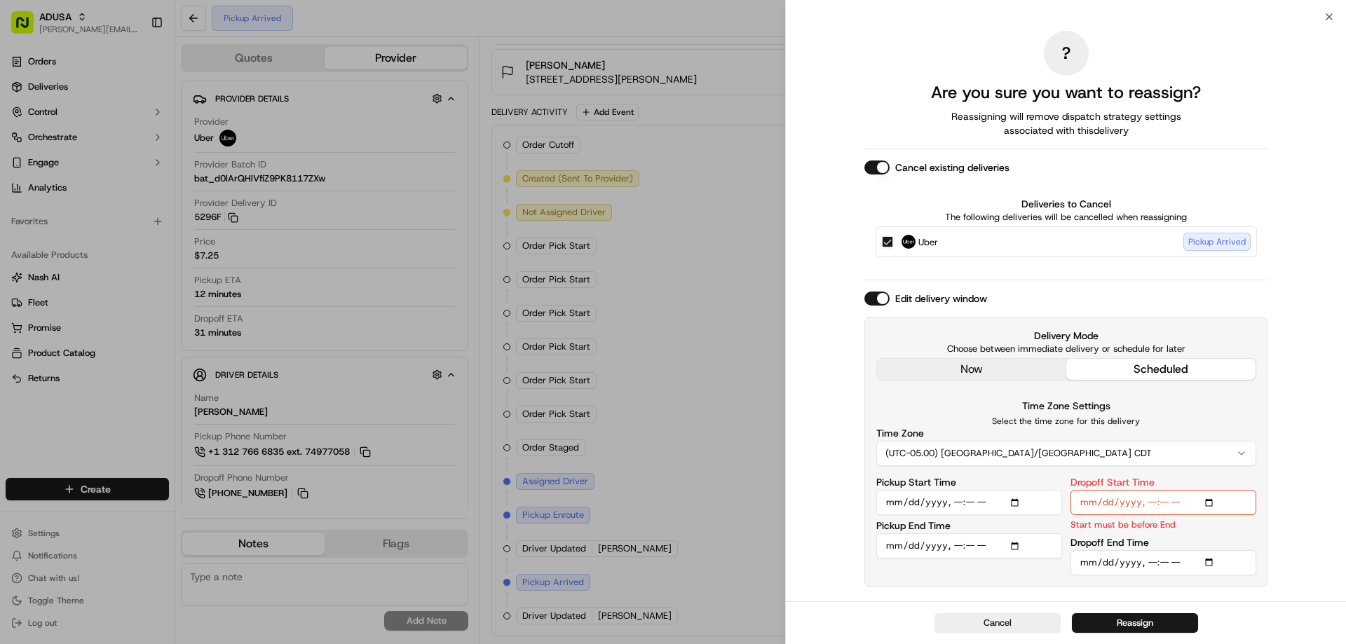
type input "2025-09-15T15:00"
click at [1199, 538] on div "Dropoff End Time" at bounding box center [1163, 557] width 186 height 38
click at [1211, 562] on input "Dropoff End Time" at bounding box center [1163, 562] width 186 height 25
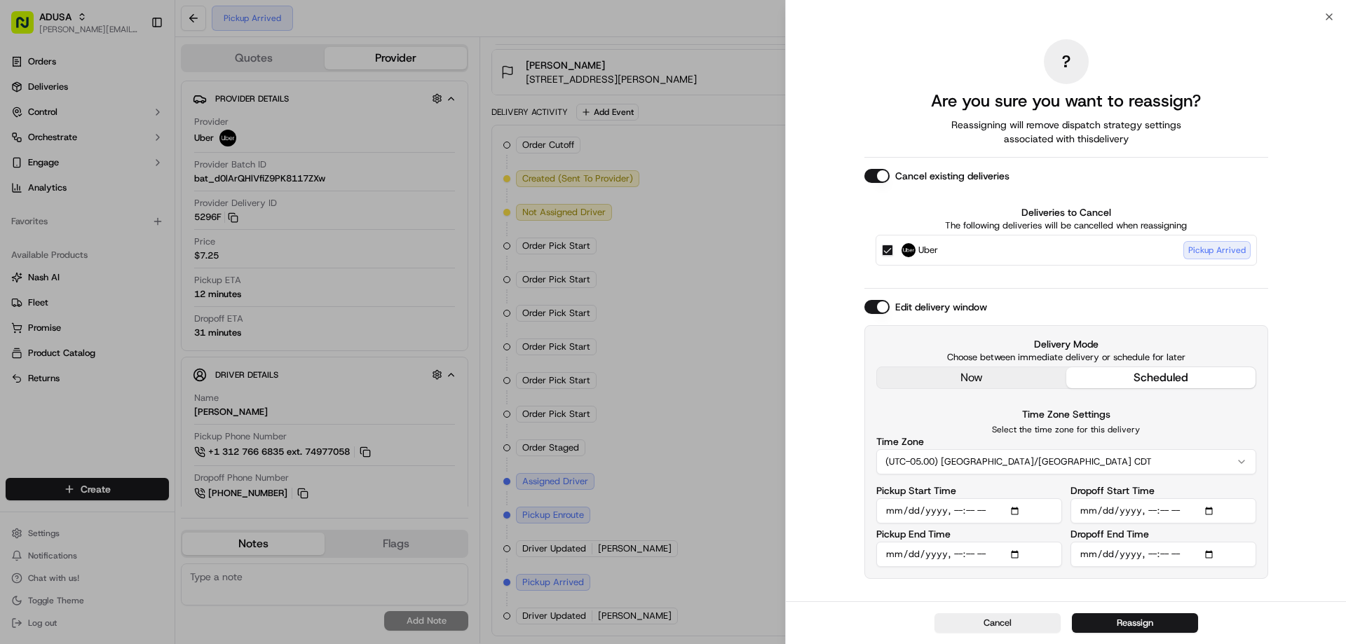
type input "2025-09-15T16:00"
click at [1292, 561] on div "? Are you sure you want to reassign? Reassigning will remove dispatch strategy …" at bounding box center [1066, 309] width 560 height 585
click at [1014, 553] on input "Pickup End Time" at bounding box center [969, 554] width 186 height 25
type input "2025-09-15T15:30"
click at [1220, 448] on div "Time Zone (UTC-05.00) America/Chicago CDT" at bounding box center [1066, 456] width 380 height 38
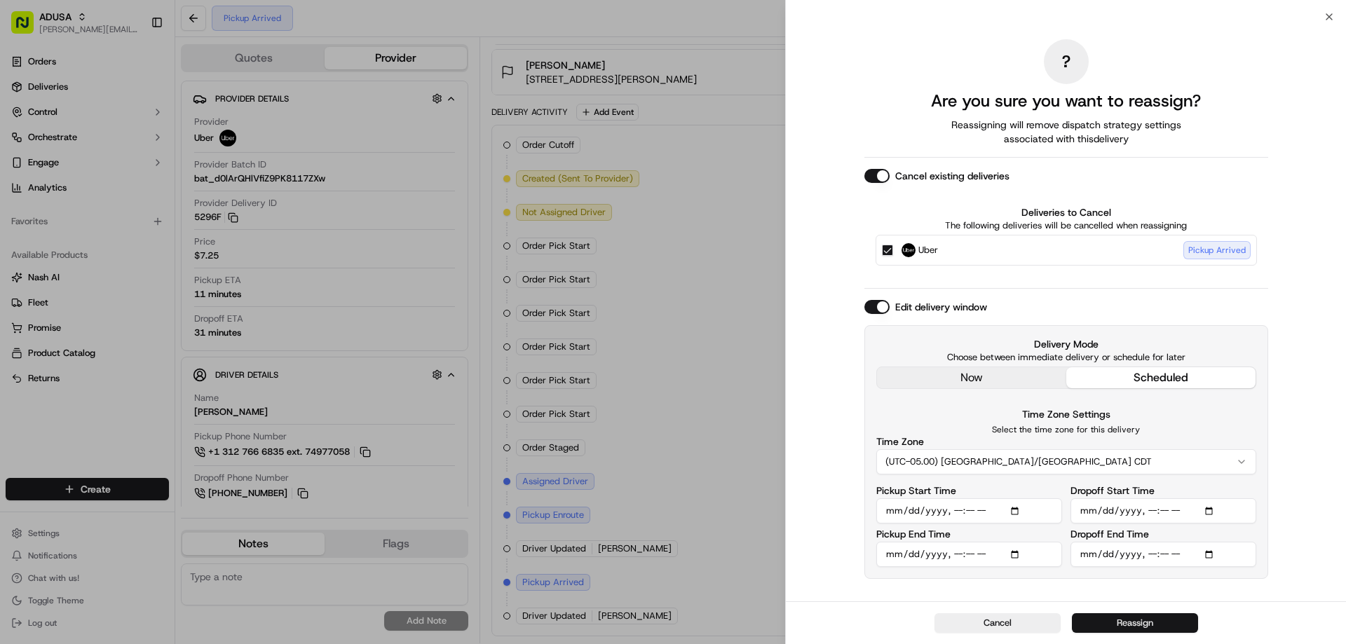
click at [1105, 618] on button "Reassign" at bounding box center [1135, 623] width 126 height 20
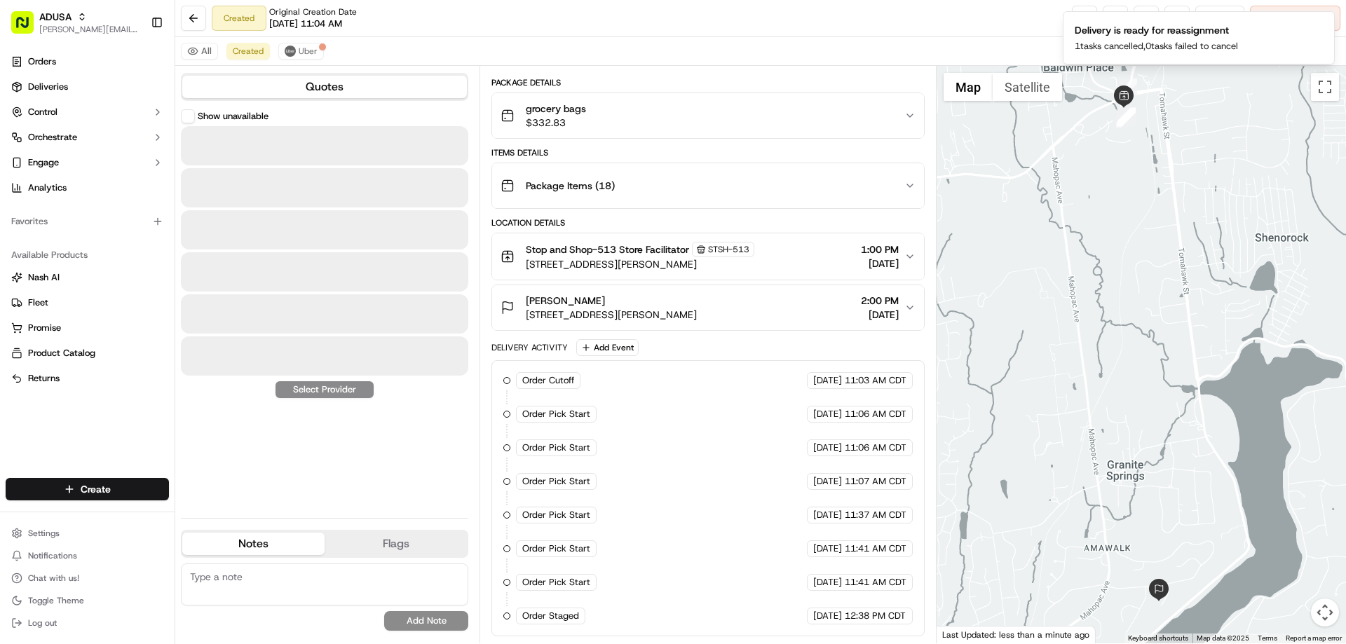
scroll to position [100, 0]
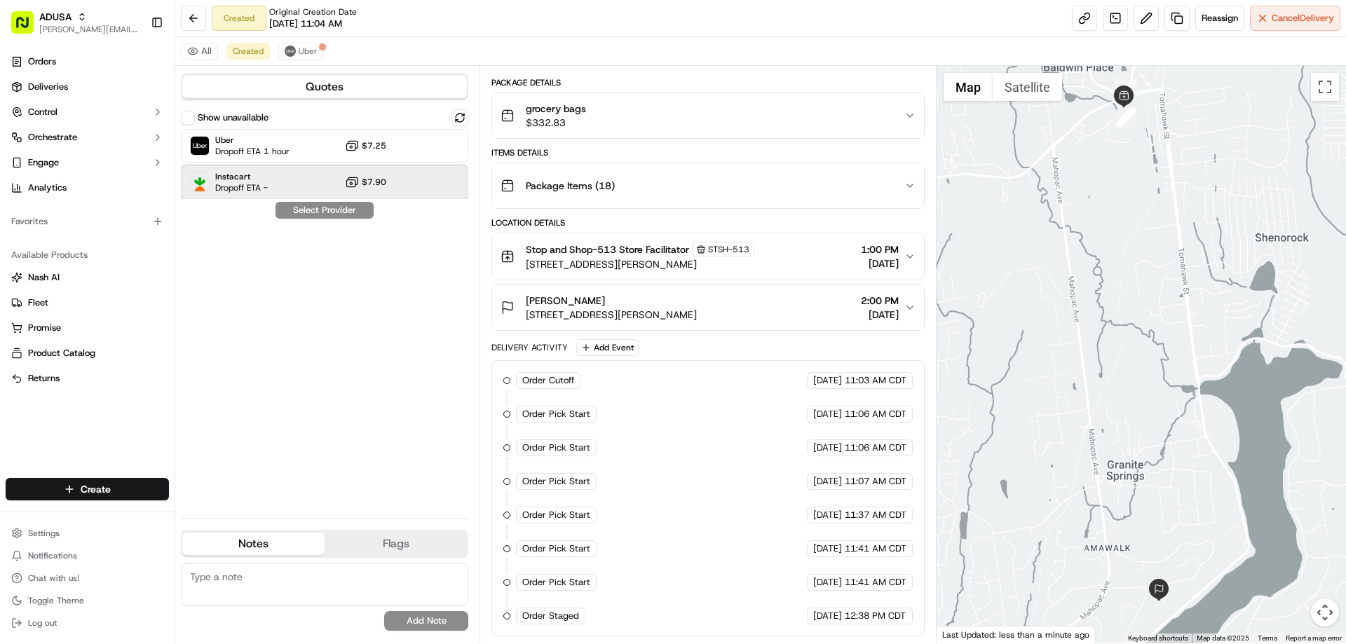
click at [233, 182] on span "Instacart" at bounding box center [241, 176] width 53 height 11
click at [322, 210] on button "Assign Provider" at bounding box center [325, 210] width 100 height 17
click at [322, 210] on div "Show unavailable Uber Dropoff ETA 1 hour $7.25 Instacart Dropoff ETA - $7.90 As…" at bounding box center [324, 307] width 287 height 397
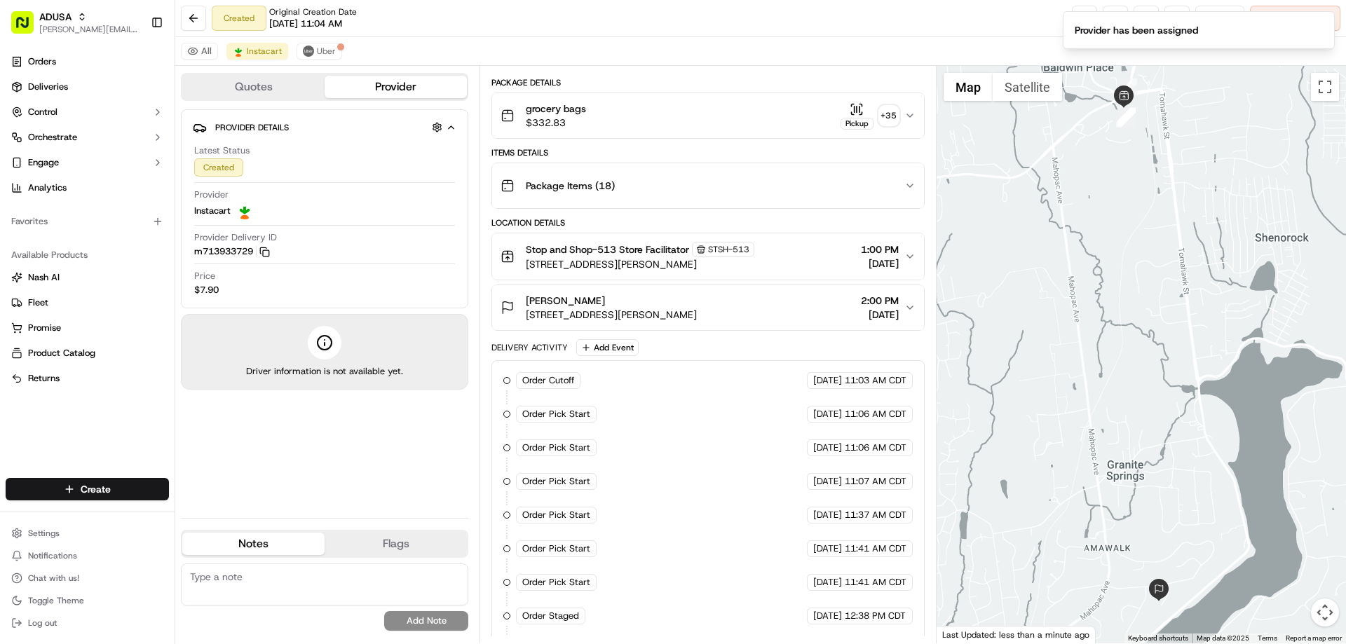
scroll to position [133, 0]
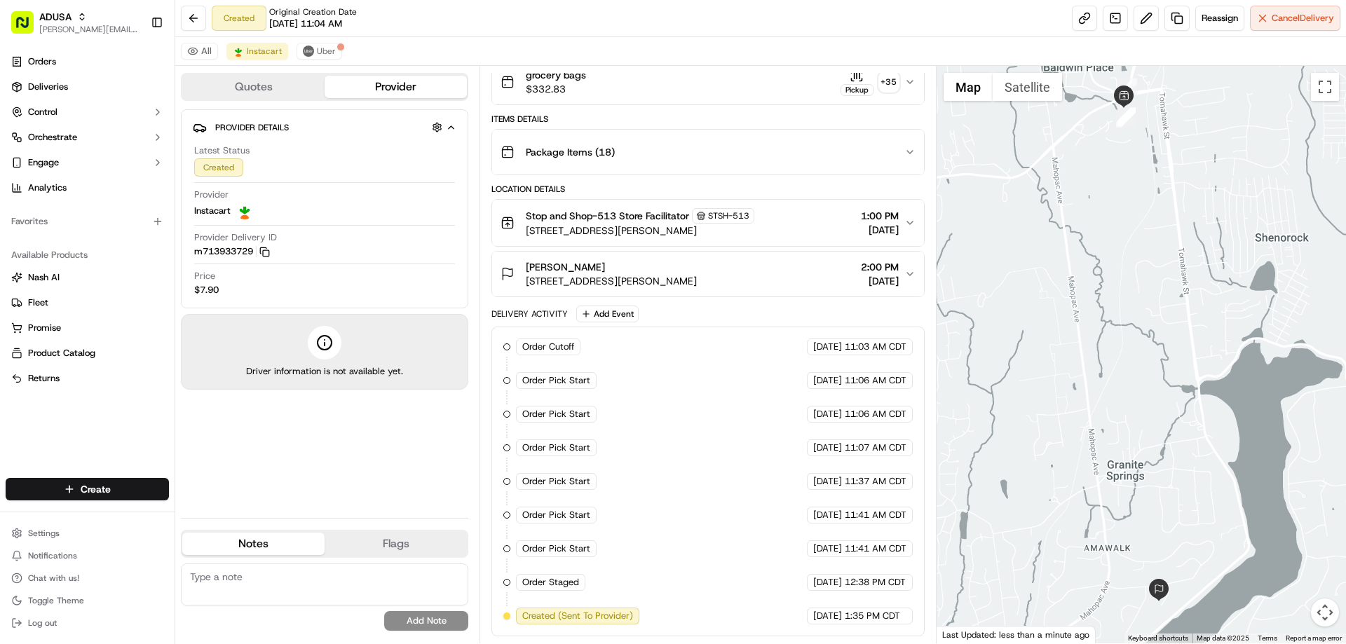
click at [246, 578] on textarea at bounding box center [324, 585] width 287 height 42
type textarea "U"
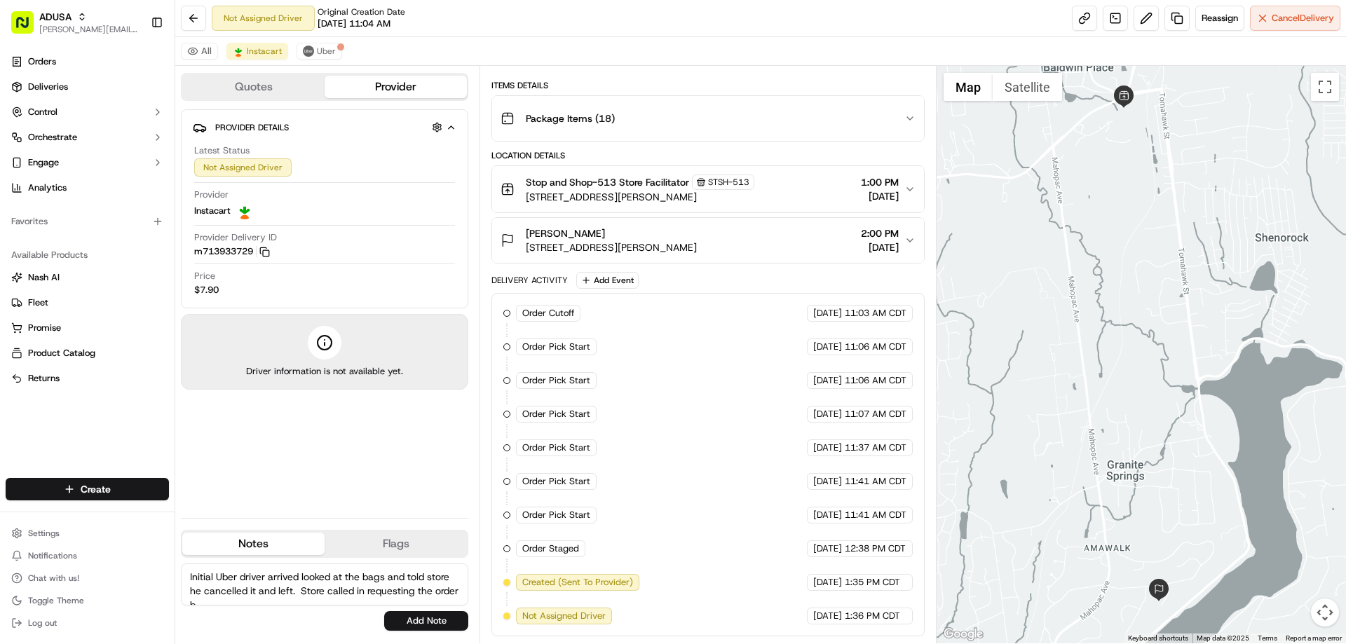
scroll to position [6, 0]
type textarea "Initial Uber driver arrived looked at the bags and told store he cancelled it a…"
click at [417, 621] on button "Add Note" at bounding box center [426, 621] width 84 height 20
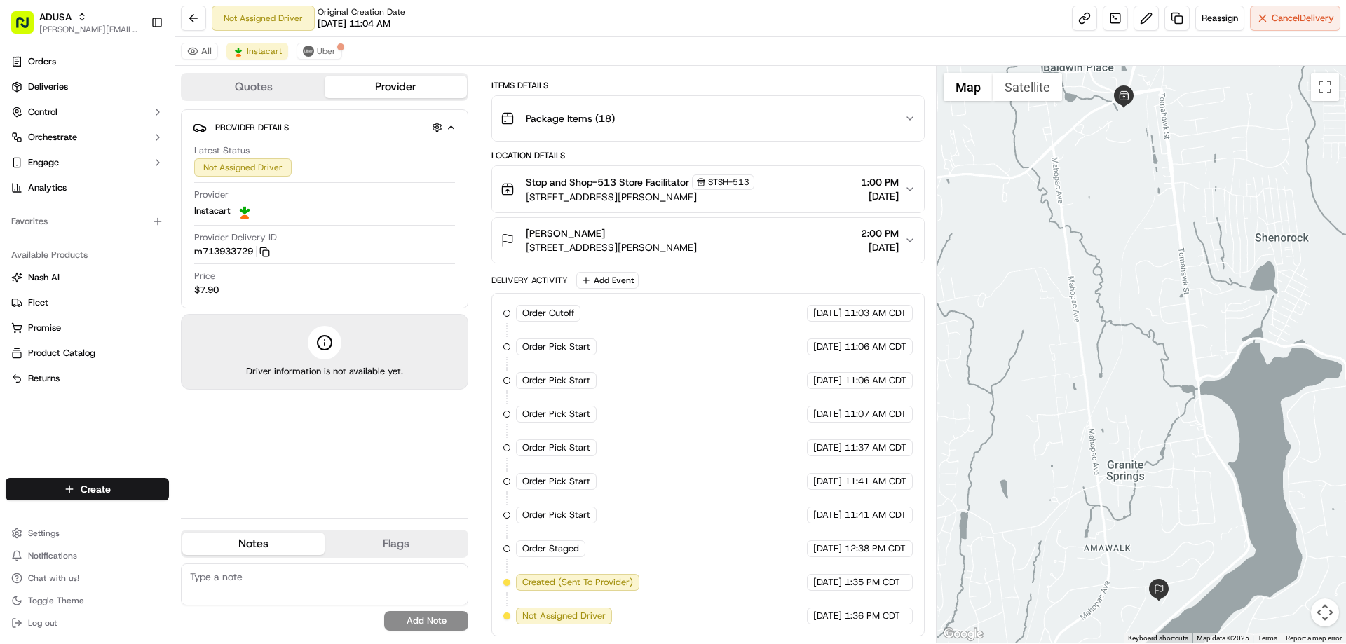
scroll to position [0, 0]
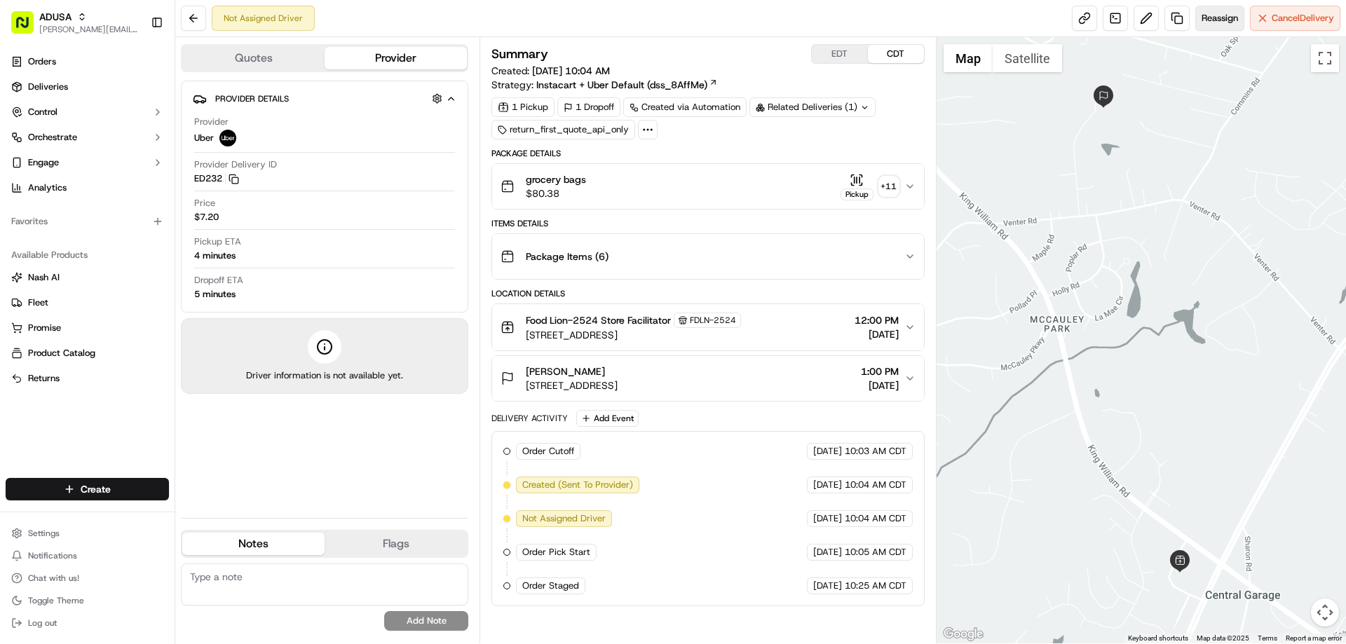
click at [1211, 14] on span "Reassign" at bounding box center [1219, 18] width 36 height 13
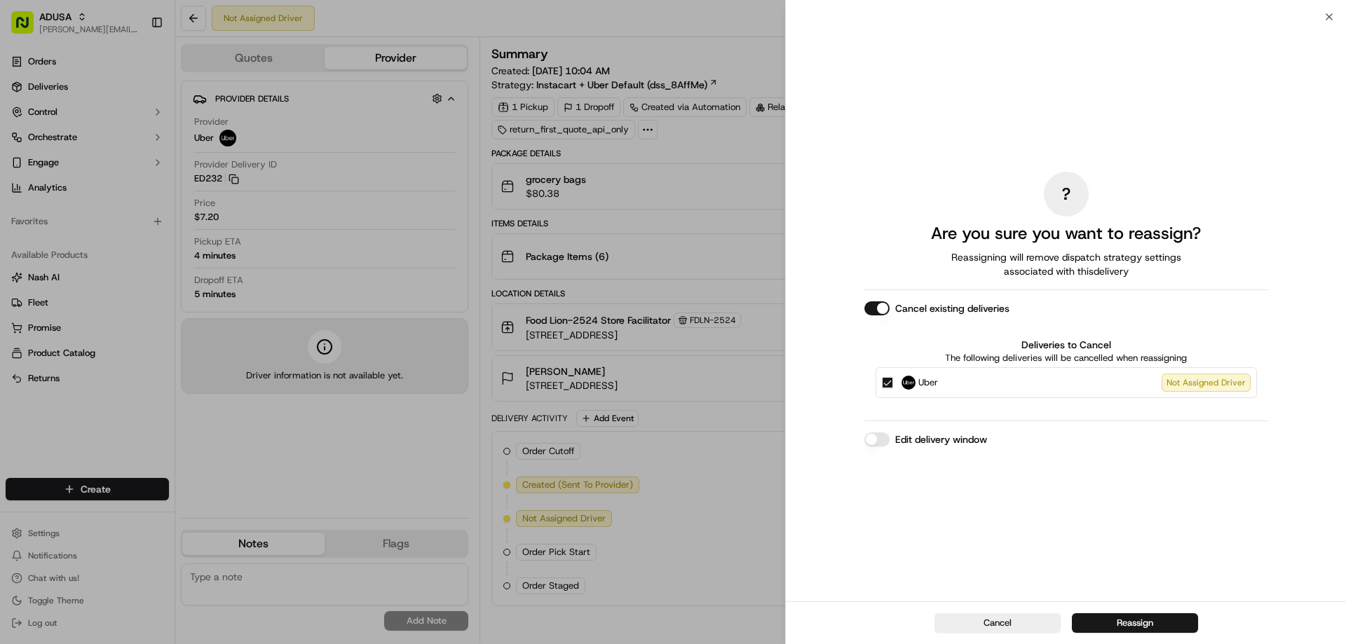
click at [915, 439] on label "Edit delivery window" at bounding box center [941, 439] width 92 height 14
click at [890, 439] on button "Edit delivery window" at bounding box center [876, 439] width 25 height 14
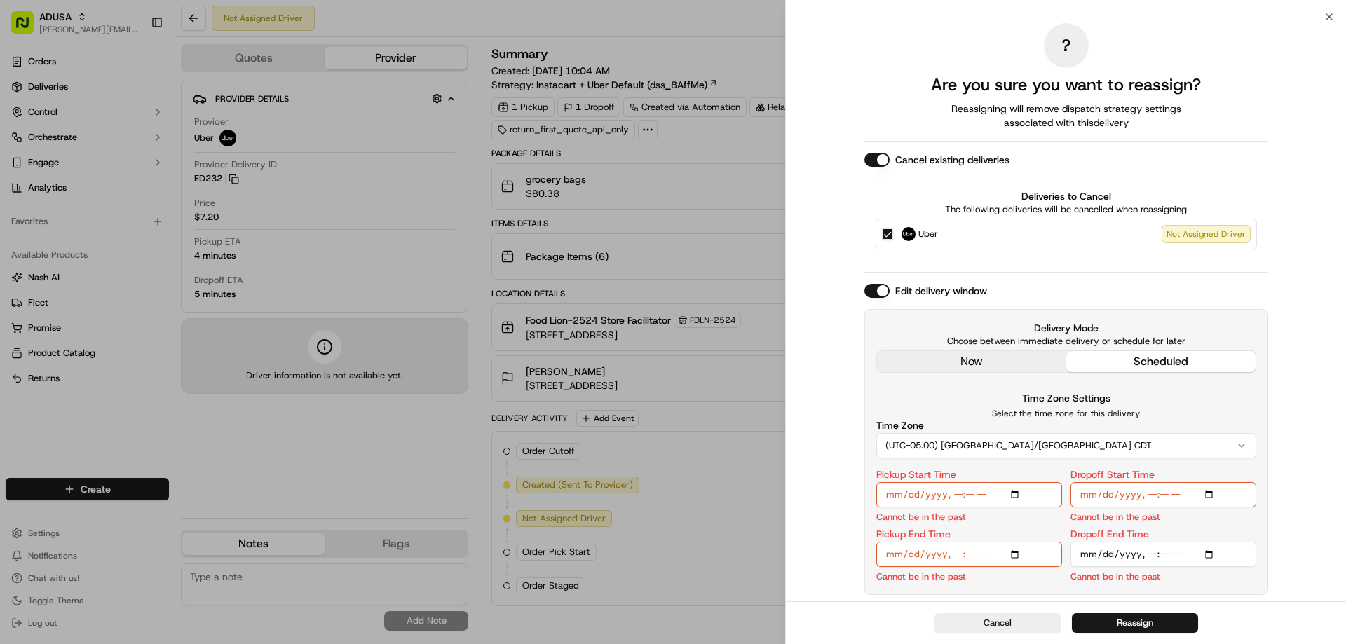
click at [1015, 493] on input "Pickup Start Time" at bounding box center [969, 494] width 186 height 25
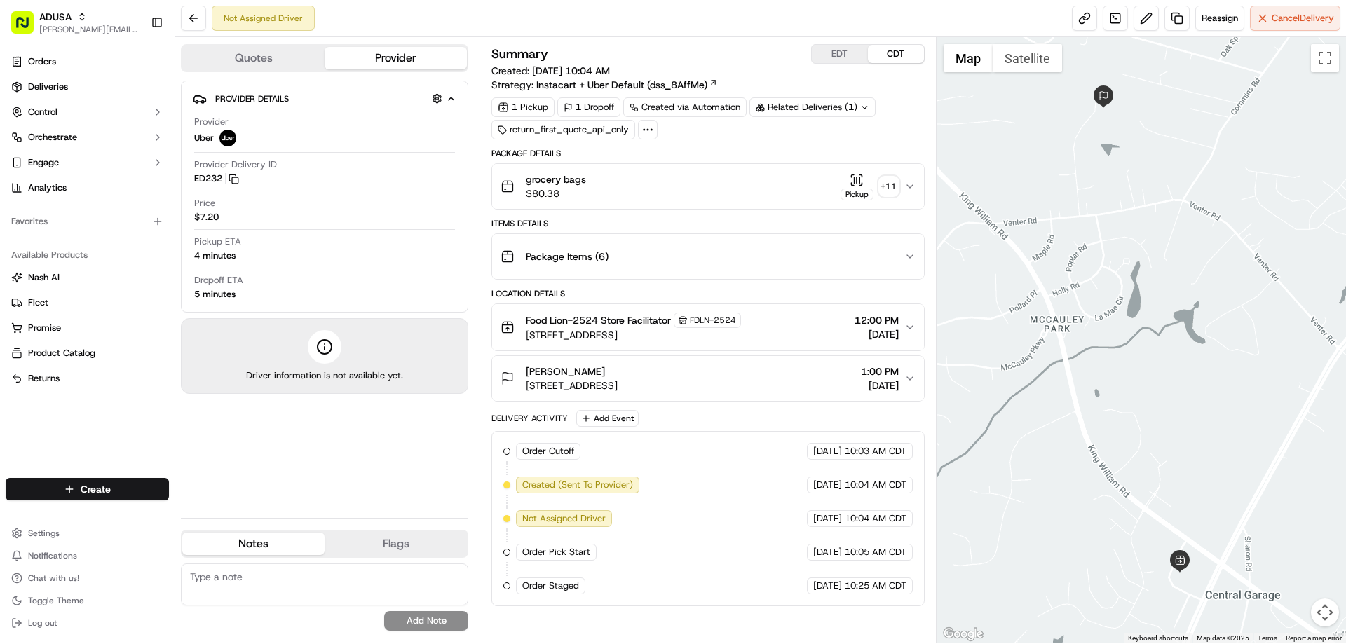
click at [242, 21] on div "Not Assigned Driver" at bounding box center [263, 18] width 103 height 25
click at [1203, 20] on span "Reassign" at bounding box center [1219, 18] width 36 height 13
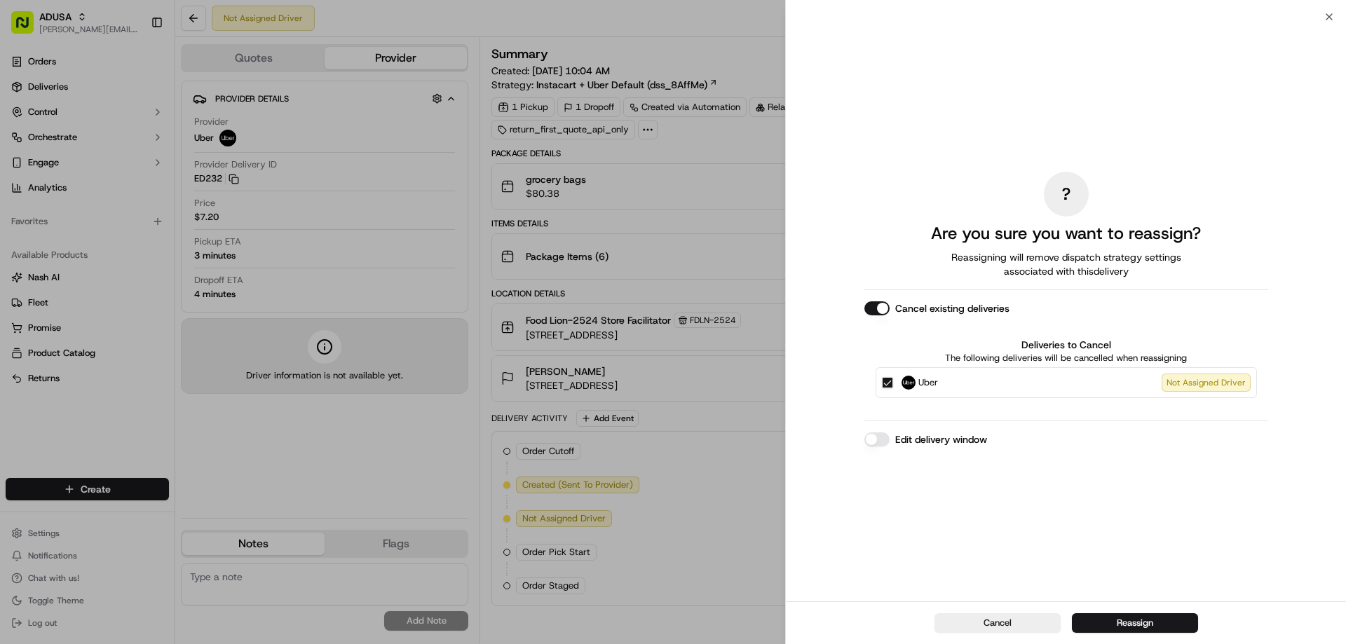
click at [911, 440] on label "Edit delivery window" at bounding box center [941, 439] width 92 height 14
click at [890, 440] on button "Edit delivery window" at bounding box center [876, 439] width 25 height 14
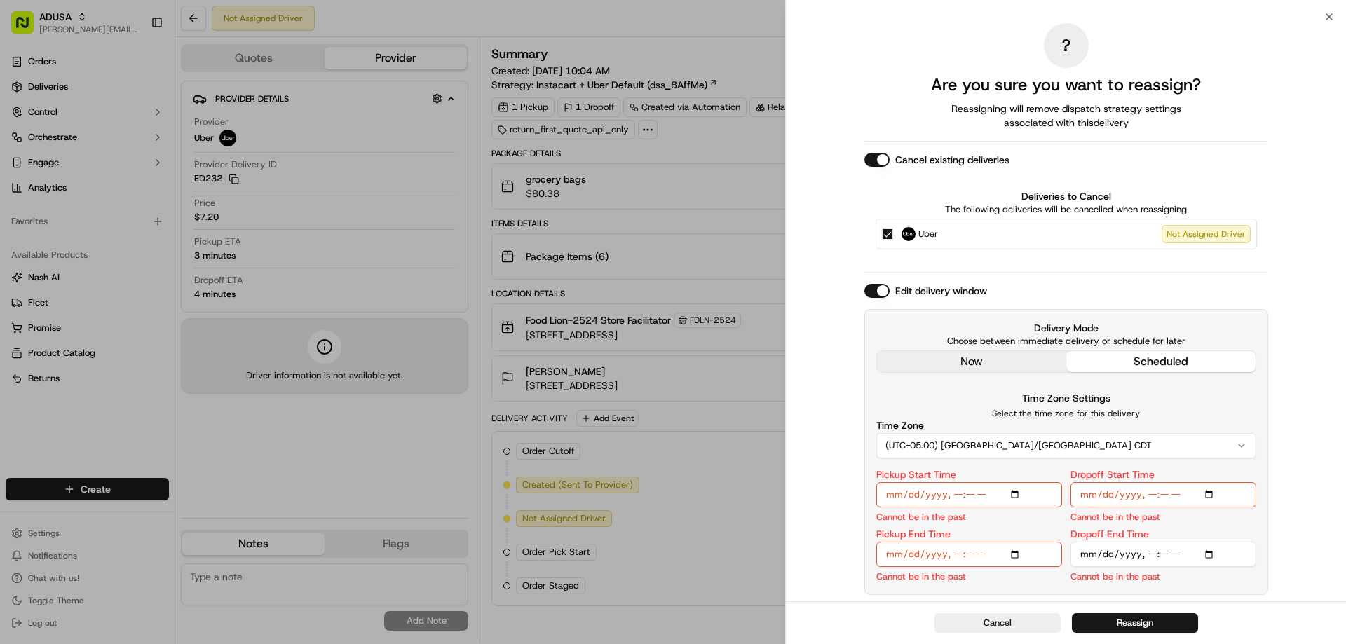
click at [1014, 493] on input "Pickup Start Time" at bounding box center [969, 494] width 186 height 25
type input "[DATE]T15:00"
click at [991, 552] on input "Pickup End Time" at bounding box center [969, 554] width 186 height 25
click at [1014, 551] on input "Pickup End Time" at bounding box center [969, 554] width 186 height 25
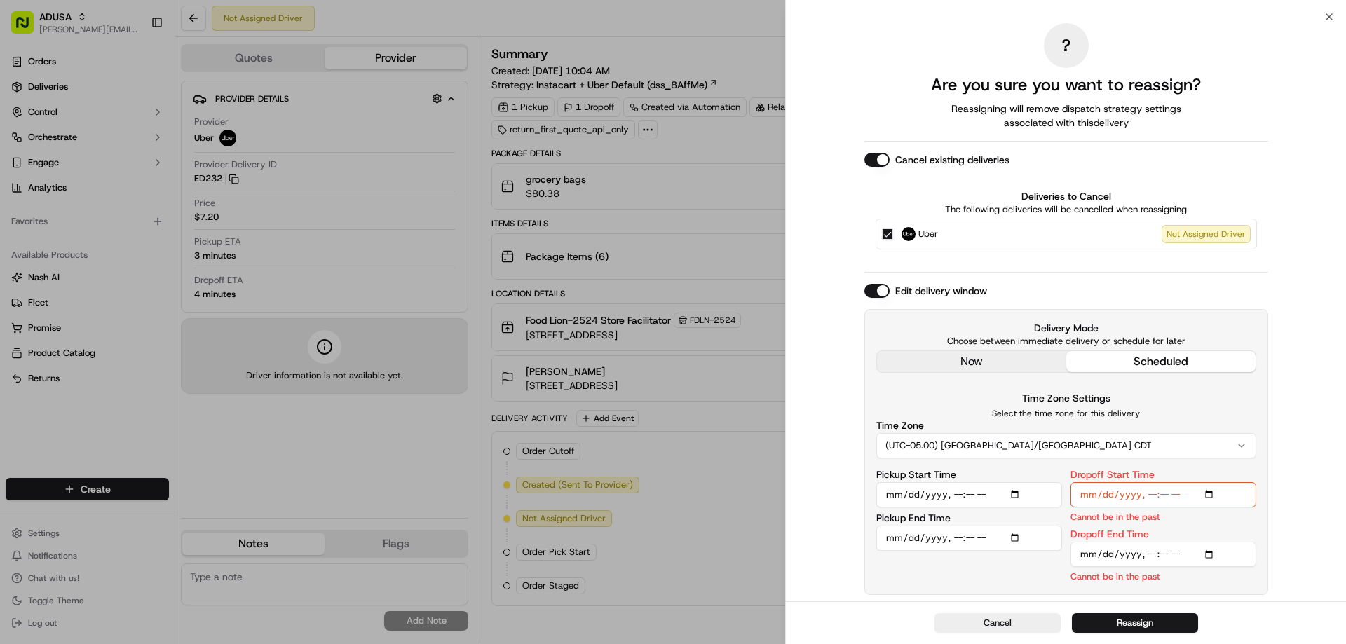
type input "[DATE]T15:30"
click at [1247, 409] on p "Select the time zone for this delivery" at bounding box center [1066, 413] width 380 height 11
click at [1210, 490] on input "Dropoff Start Time" at bounding box center [1163, 494] width 186 height 25
click at [993, 491] on input "Pickup Start Time" at bounding box center [969, 494] width 186 height 25
click at [1014, 491] on input "Pickup Start Time" at bounding box center [969, 494] width 186 height 25
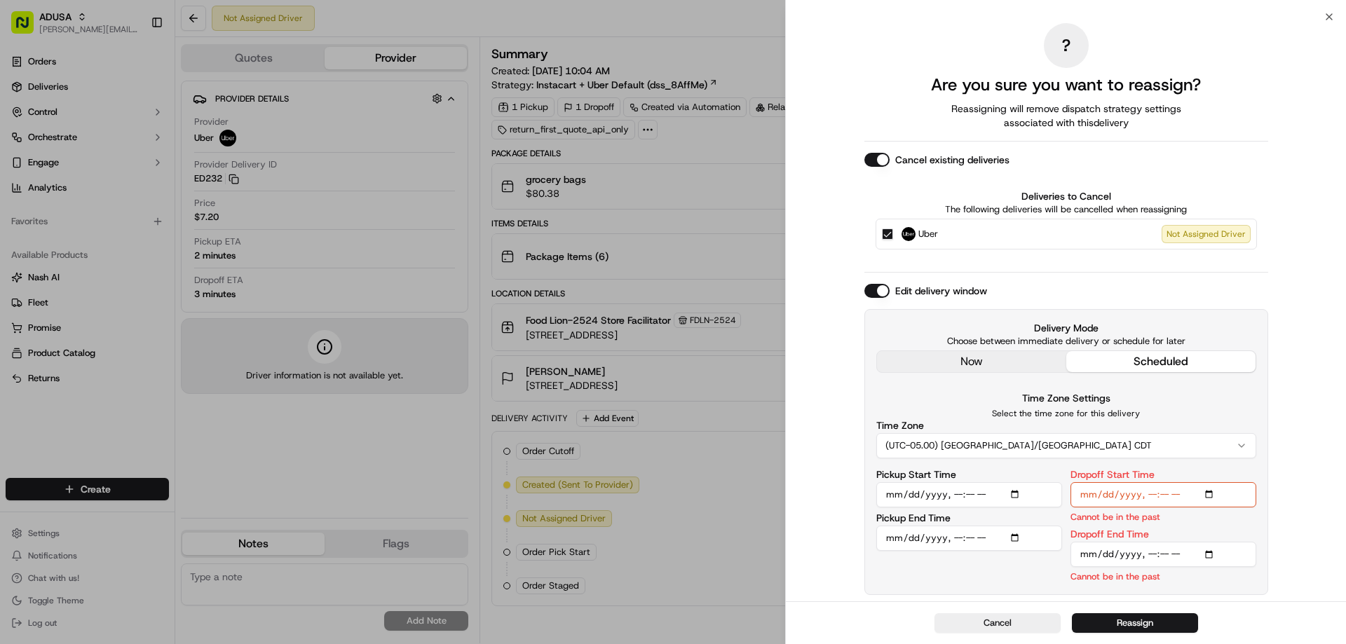
click at [1015, 490] on input "Pickup Start Time" at bounding box center [969, 494] width 186 height 25
type input "2025-09-15T16:00"
click at [1011, 524] on div "Pickup Start Time Start must be before End Pickup End Time" at bounding box center [969, 527] width 186 height 114
click at [1017, 552] on input "Pickup End Time" at bounding box center [969, 554] width 186 height 25
type input "2025-09-15T17:00"
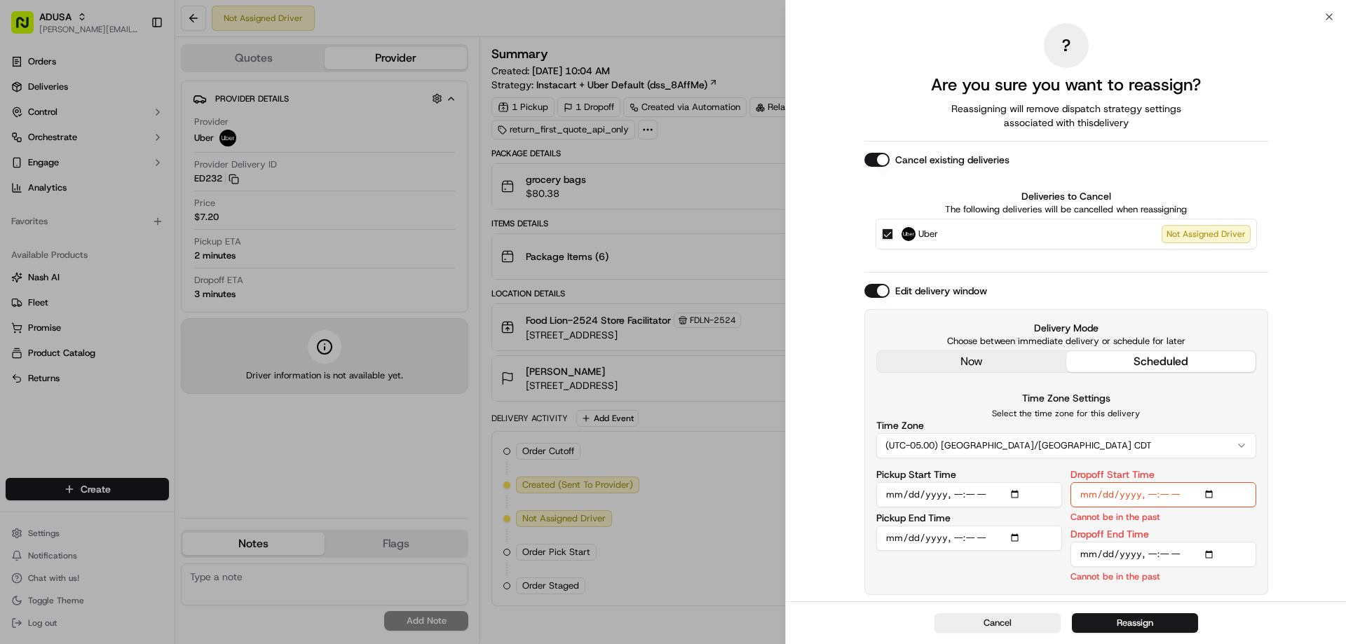
click at [1218, 398] on div "Time Zone Settings Select the time zone for this delivery Time Zone (UTC-05.00)…" at bounding box center [1066, 424] width 380 height 69
click at [1209, 496] on input "Dropoff Start Time" at bounding box center [1163, 494] width 186 height 25
type input "2025-09-15T16:00"
click at [1209, 552] on input "Dropoff End Time" at bounding box center [1163, 554] width 186 height 25
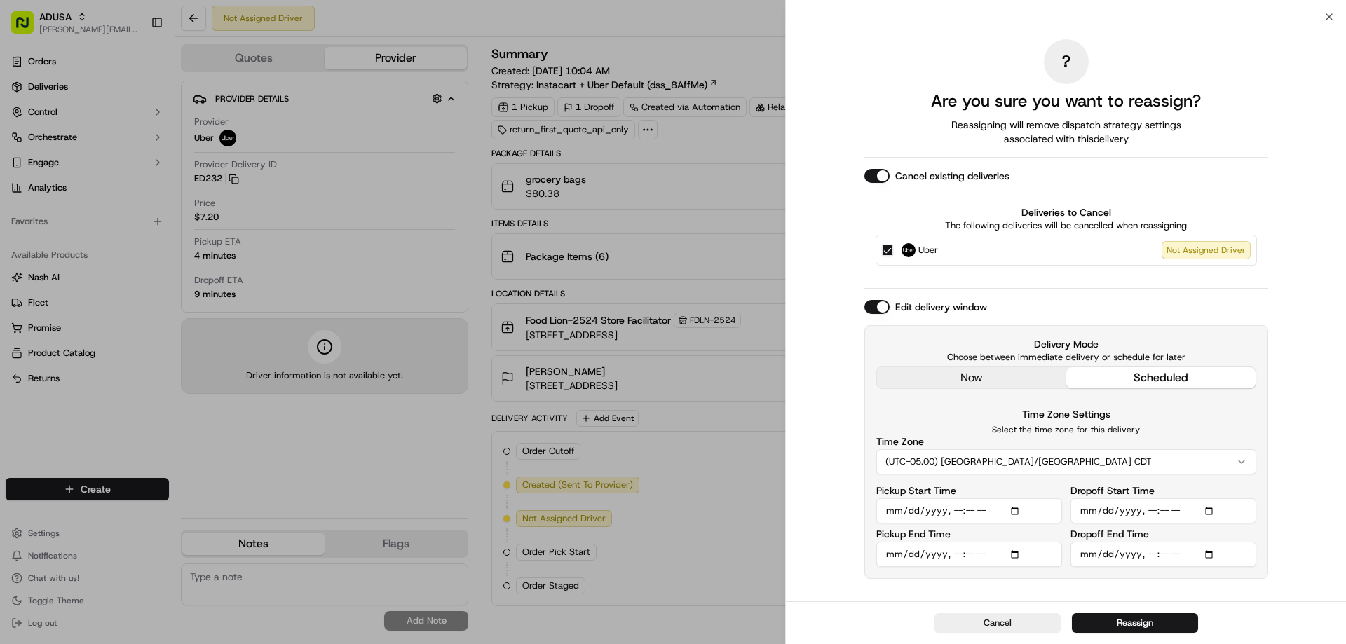
type input "2025-09-15T17:00"
click at [1318, 561] on div "? Are you sure you want to reassign? Reassigning will remove dispatch strategy …" at bounding box center [1066, 309] width 560 height 585
click at [1146, 620] on button "Reassign" at bounding box center [1135, 623] width 126 height 20
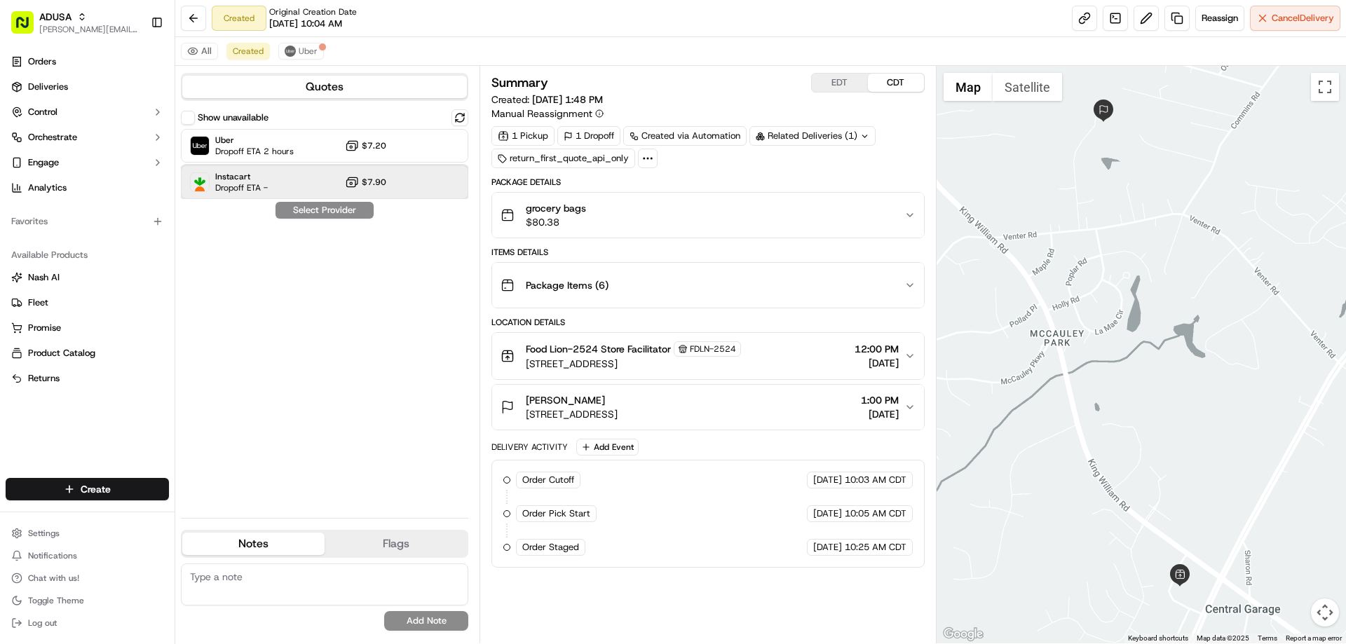
click at [225, 177] on span "Instacart" at bounding box center [241, 176] width 53 height 11
click at [310, 212] on button "Assign Provider" at bounding box center [325, 210] width 100 height 17
click at [310, 252] on div "Show unavailable Uber Dropoff ETA 2 hours $7.20 Instacart Dropoff ETA - $7.90 A…" at bounding box center [324, 307] width 287 height 397
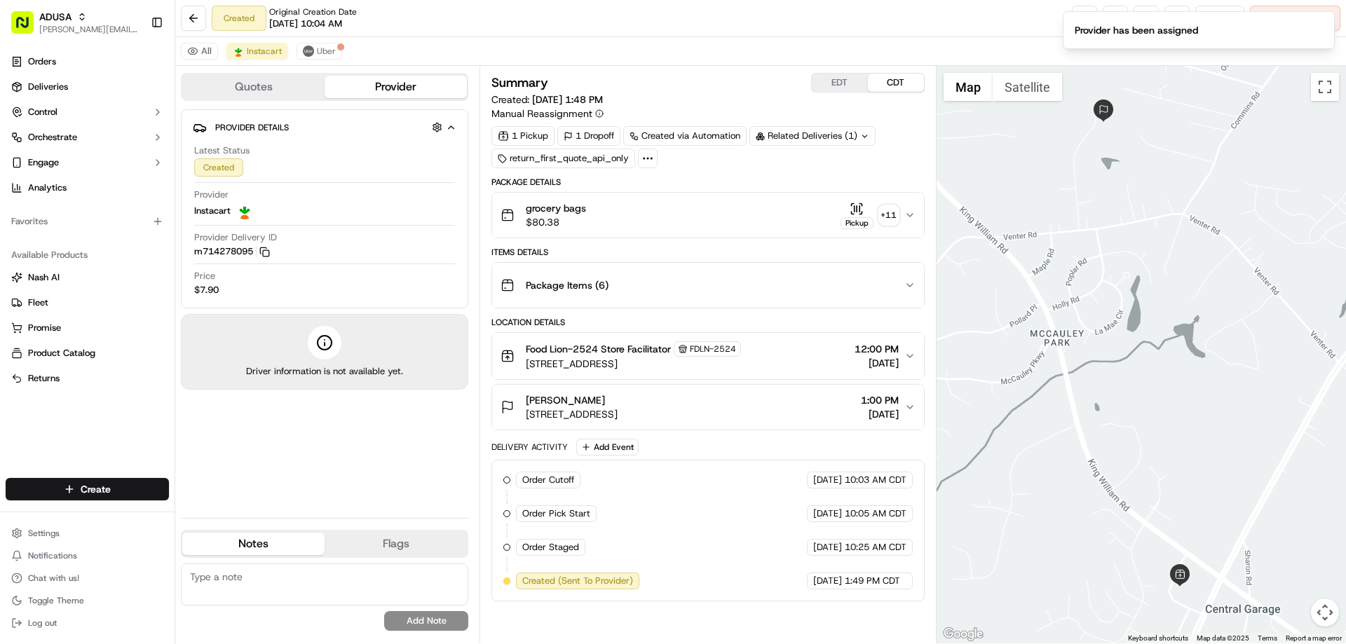
click at [323, 213] on div "Provider Instacart" at bounding box center [324, 204] width 261 height 31
click at [257, 582] on textarea at bounding box center [324, 585] width 287 height 42
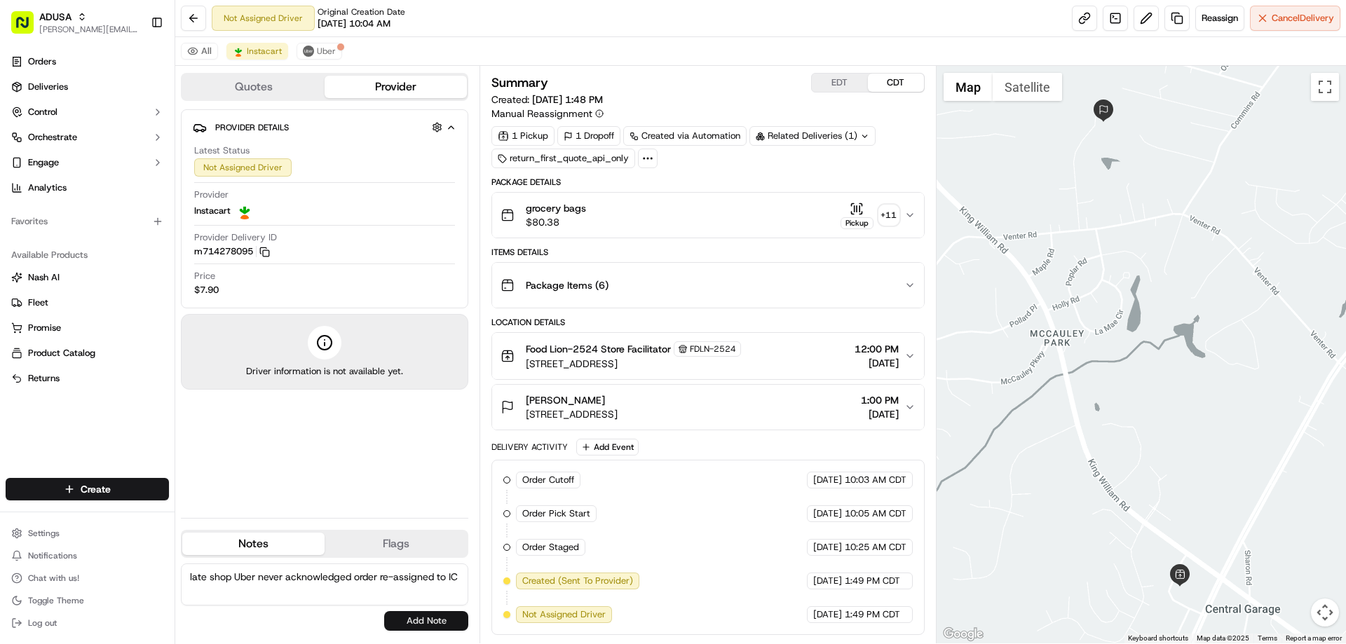
type textarea "late shop Uber never acknowledged order re-assigned to IC"
click at [444, 620] on button "Add Note" at bounding box center [426, 621] width 84 height 20
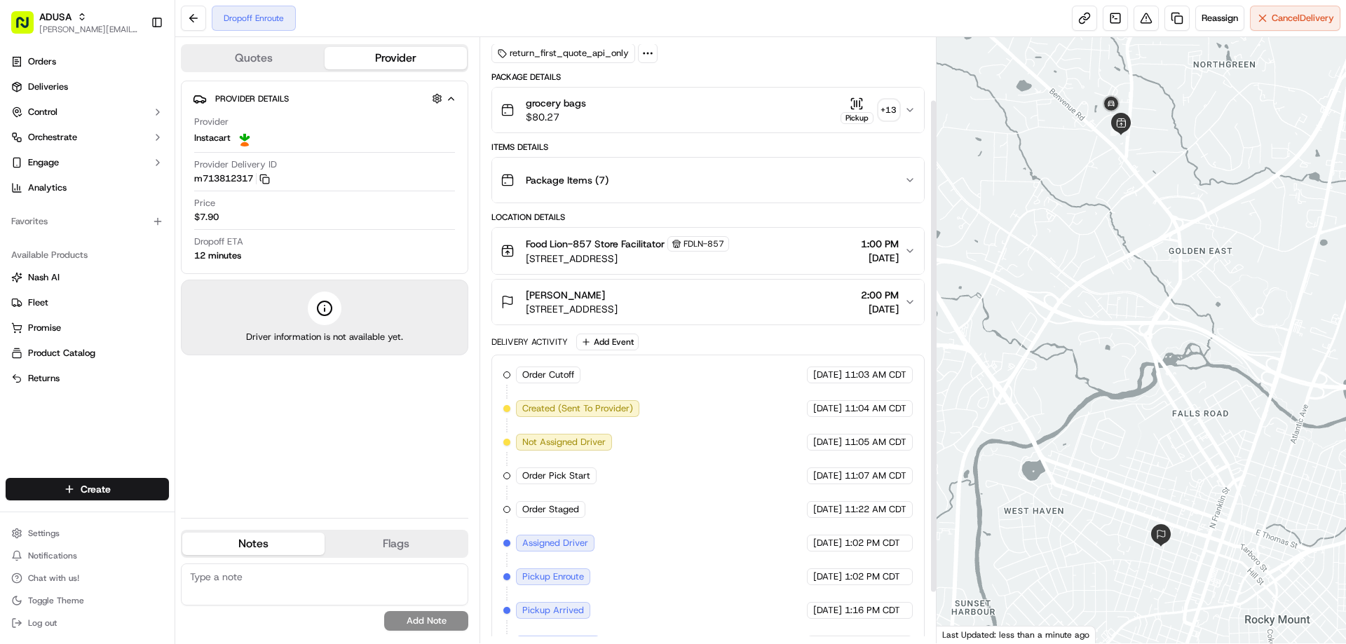
scroll to position [138, 0]
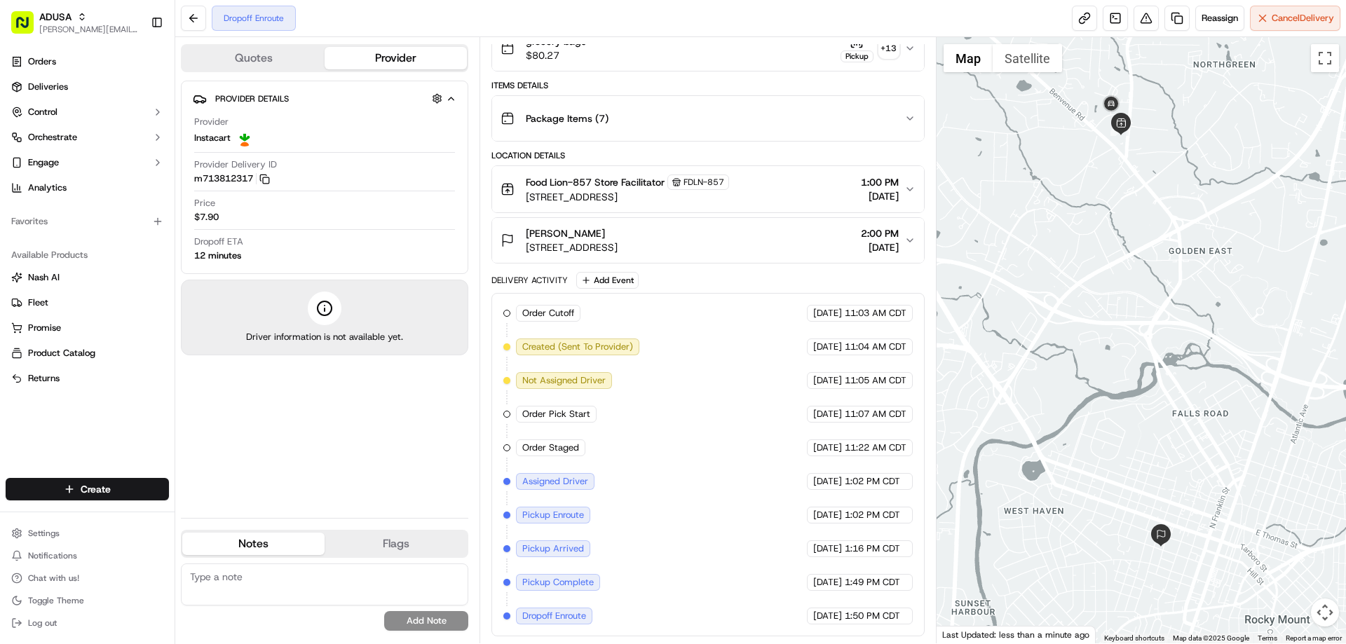
click at [252, 567] on textarea at bounding box center [324, 585] width 287 height 42
type textarea "e"
